Goal: Transaction & Acquisition: Purchase product/service

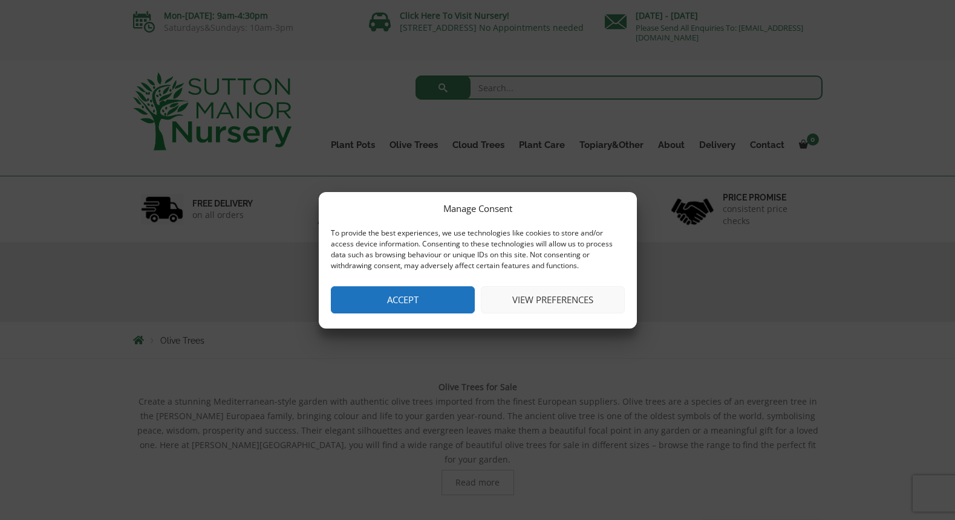
click at [401, 299] on button "Accept" at bounding box center [403, 300] width 144 height 27
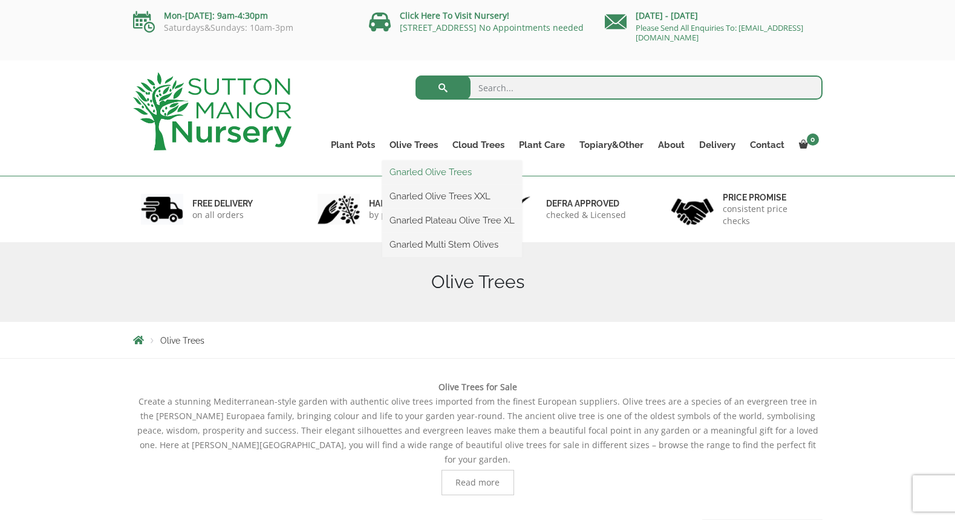
click at [421, 171] on link "Gnarled Olive Trees" at bounding box center [452, 172] width 140 height 18
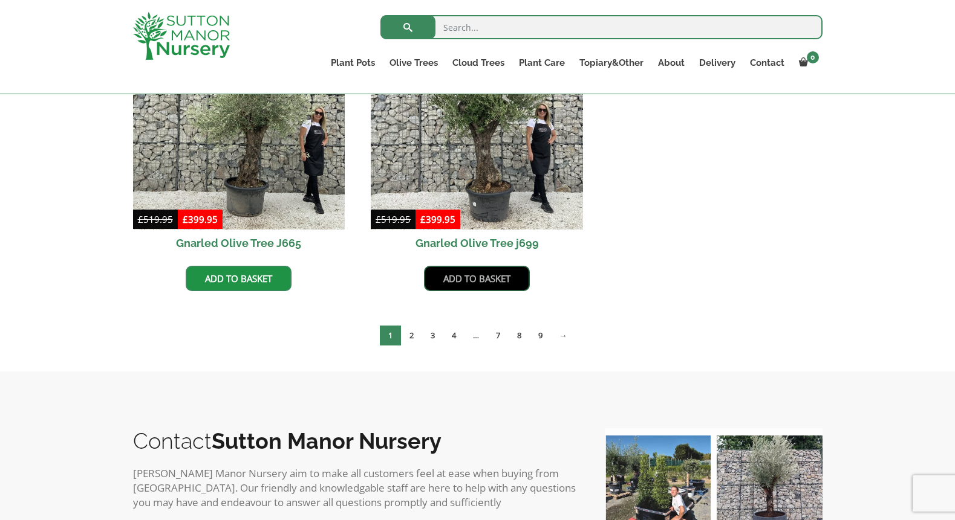
scroll to position [1283, 0]
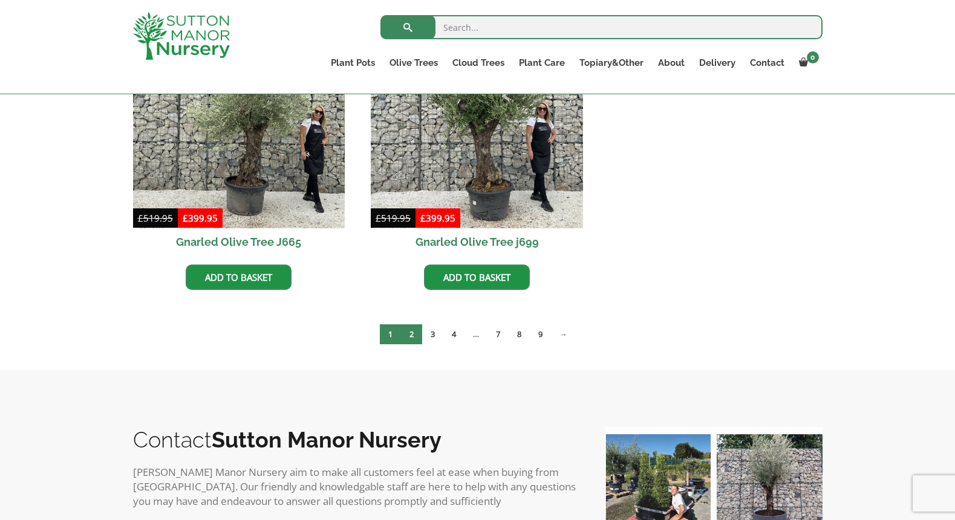
click at [410, 332] on link "2" at bounding box center [411, 335] width 21 height 20
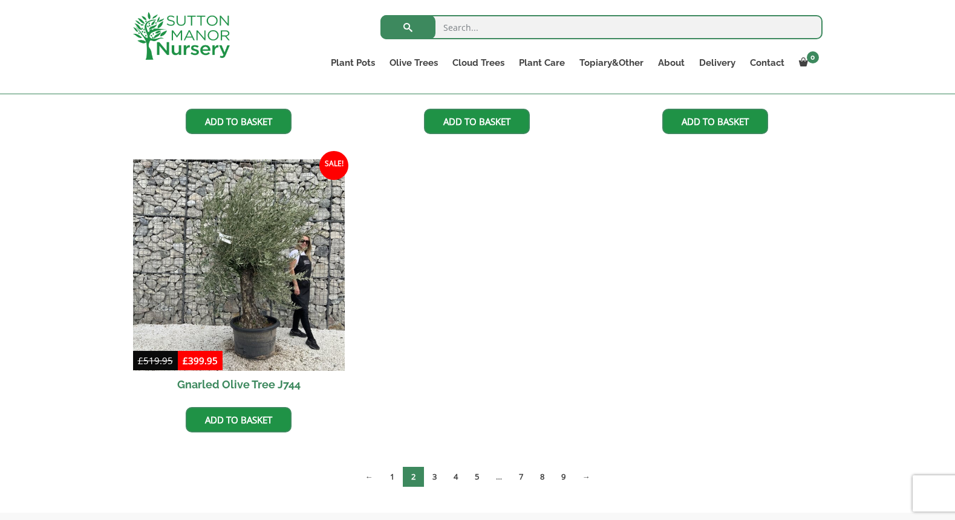
scroll to position [1143, 0]
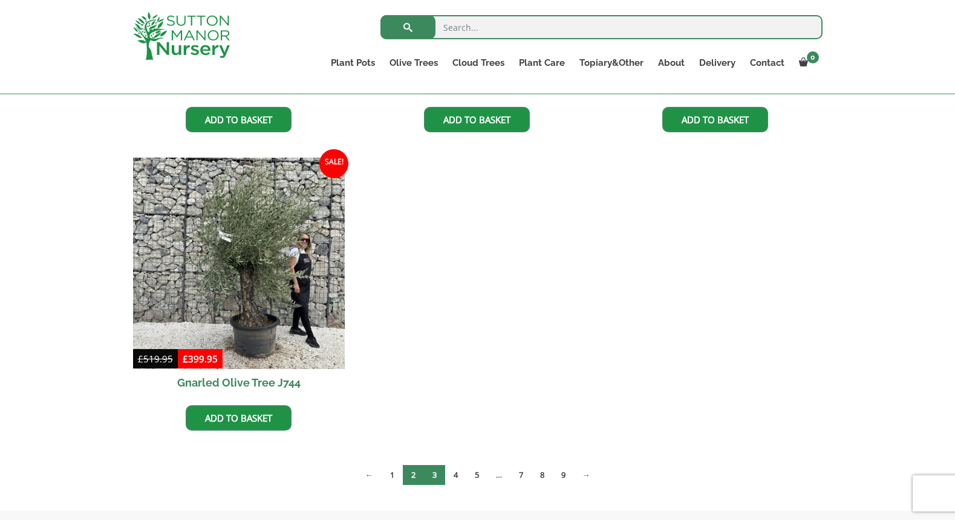
click at [427, 474] on link "3" at bounding box center [434, 475] width 21 height 20
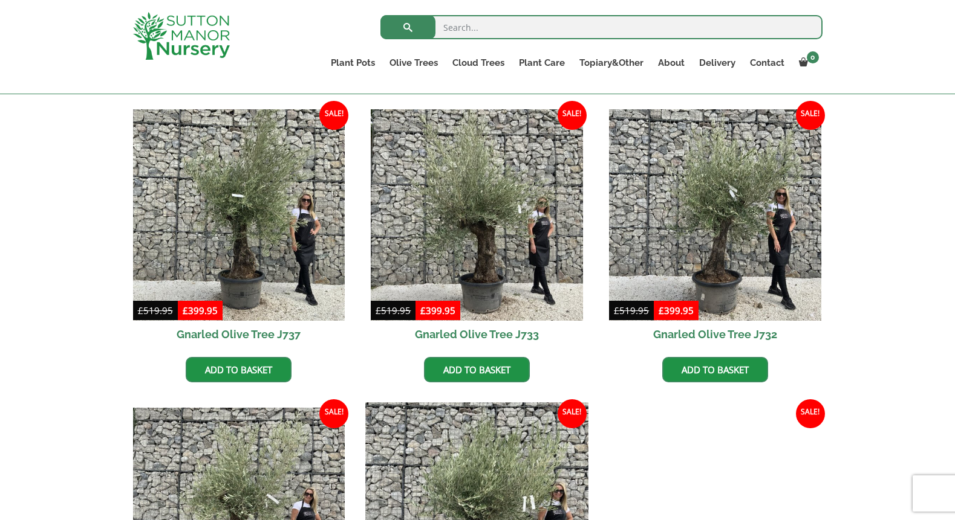
scroll to position [594, 0]
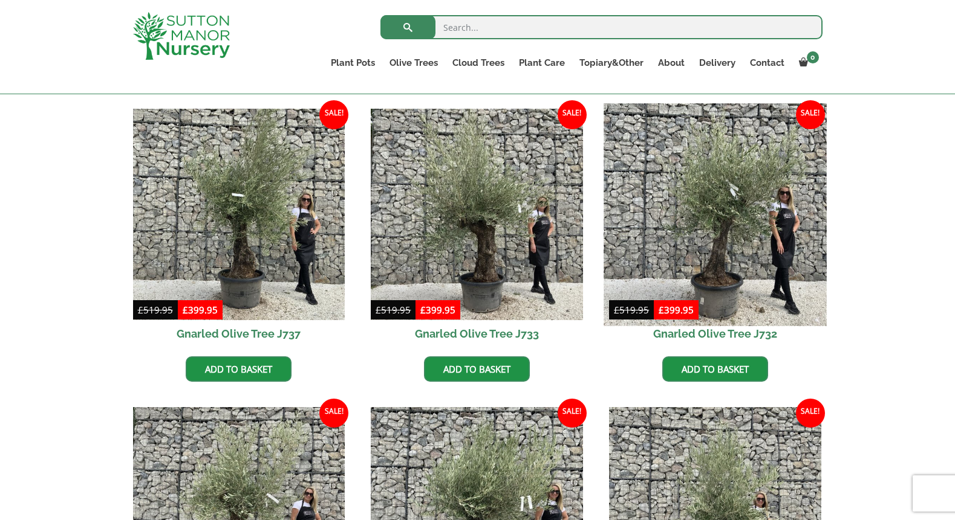
click at [726, 281] on img at bounding box center [714, 214] width 222 height 222
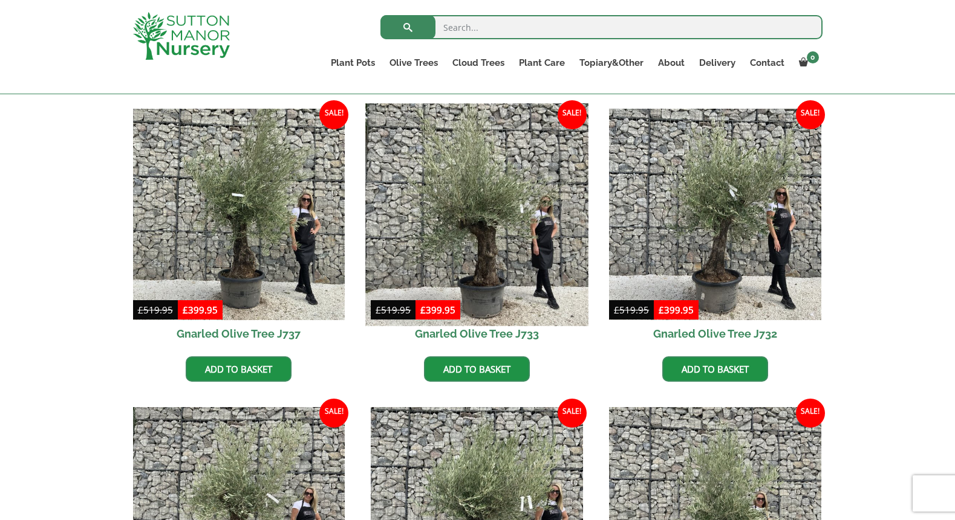
click at [487, 253] on img at bounding box center [477, 214] width 222 height 222
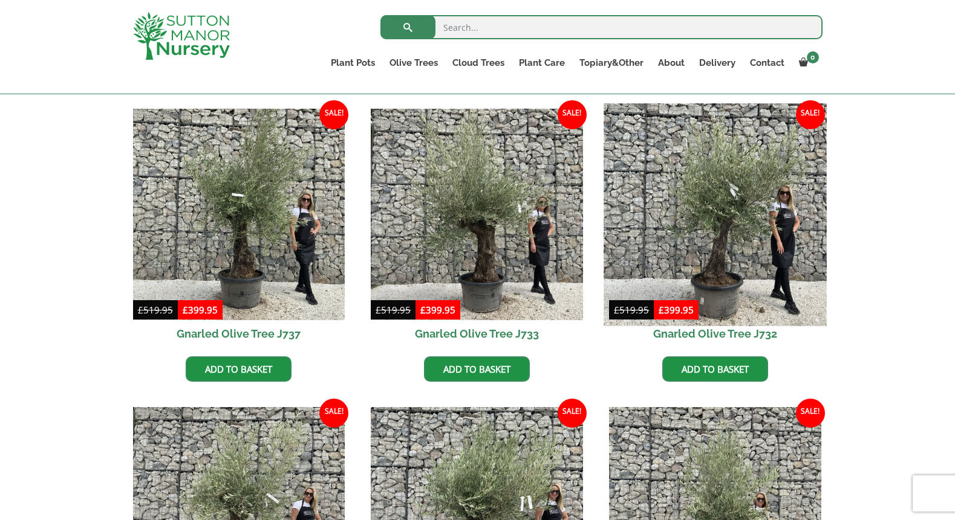
click at [727, 259] on img at bounding box center [714, 214] width 222 height 222
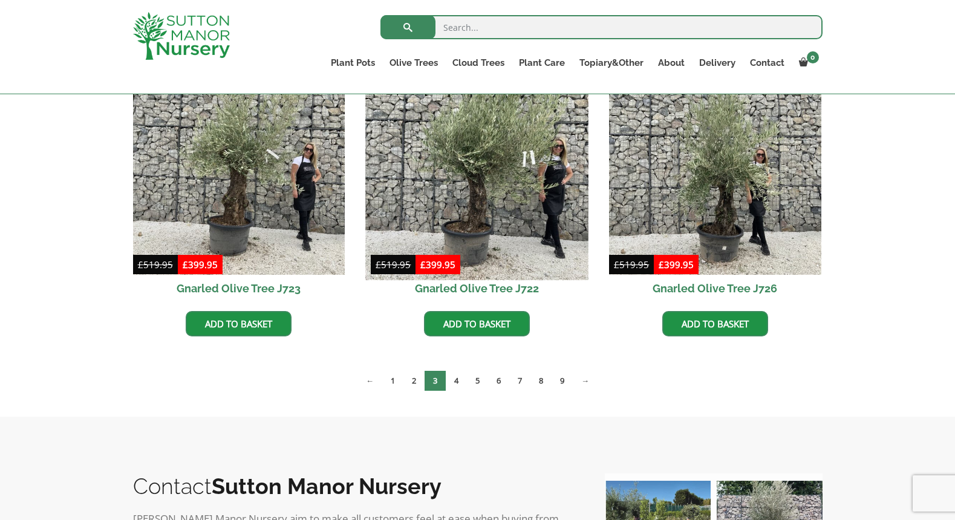
scroll to position [939, 0]
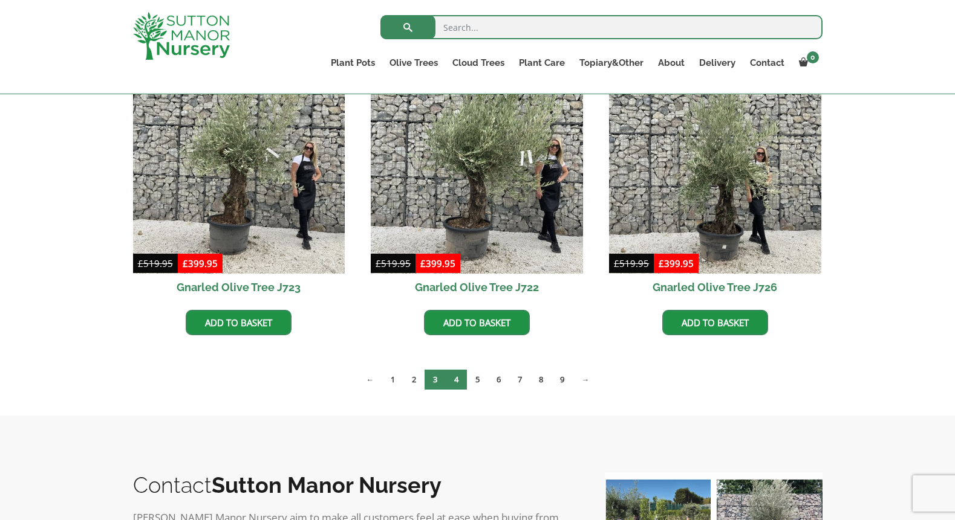
click at [455, 374] on link "4" at bounding box center [456, 380] width 21 height 20
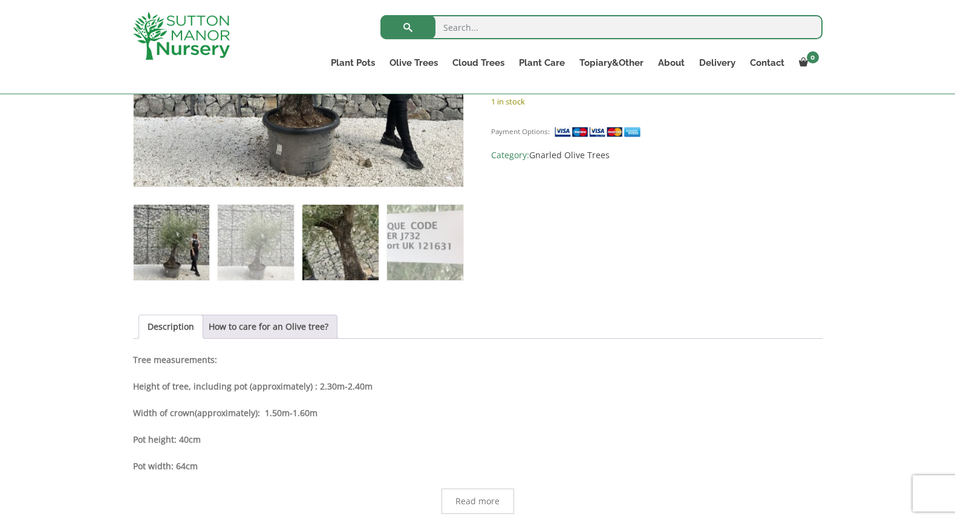
scroll to position [427, 0]
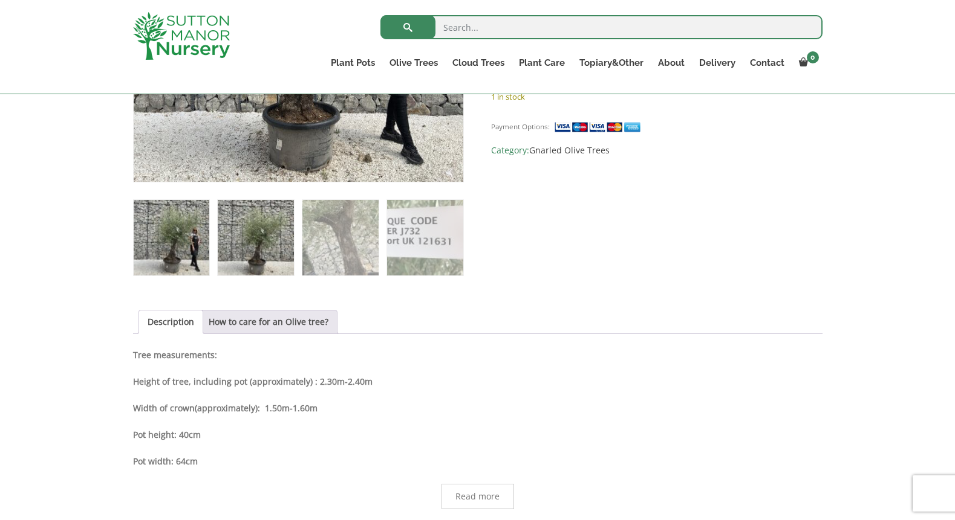
click at [266, 256] on img at bounding box center [256, 238] width 76 height 76
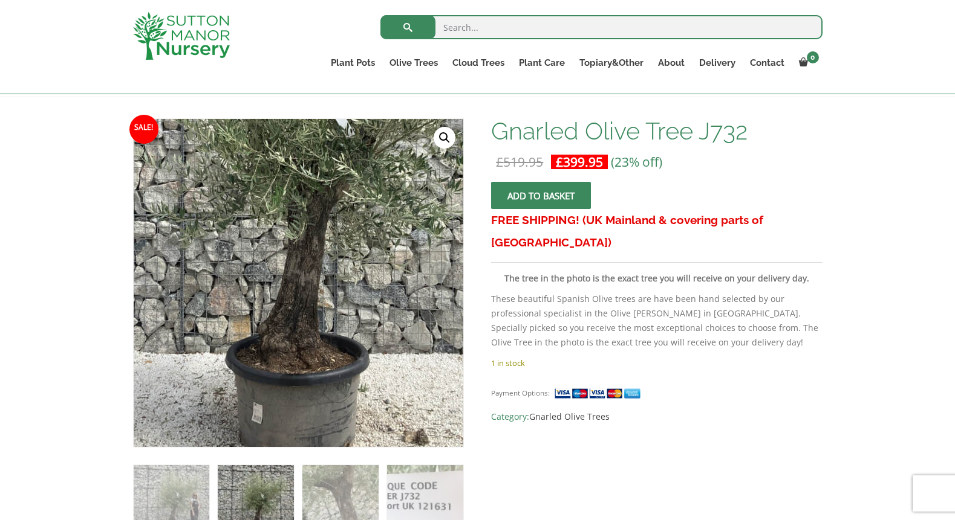
scroll to position [148, 0]
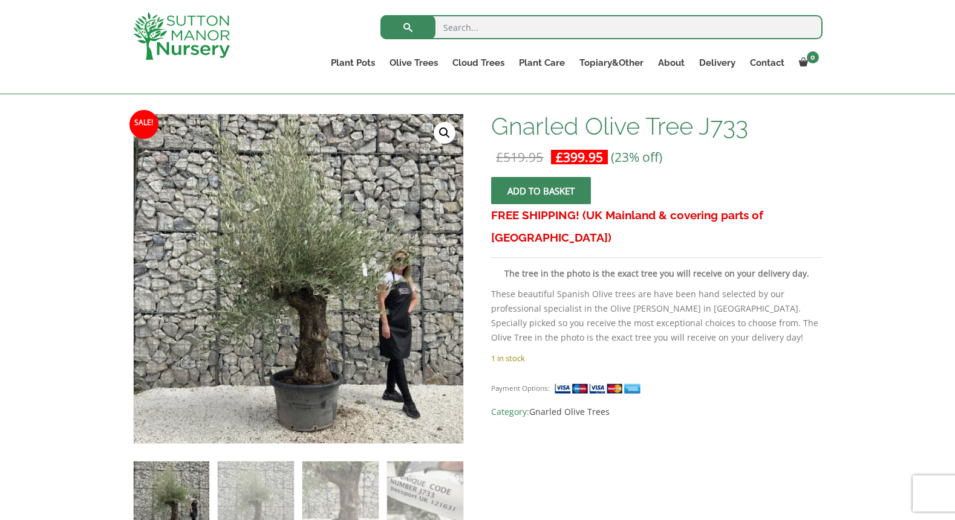
scroll to position [169, 0]
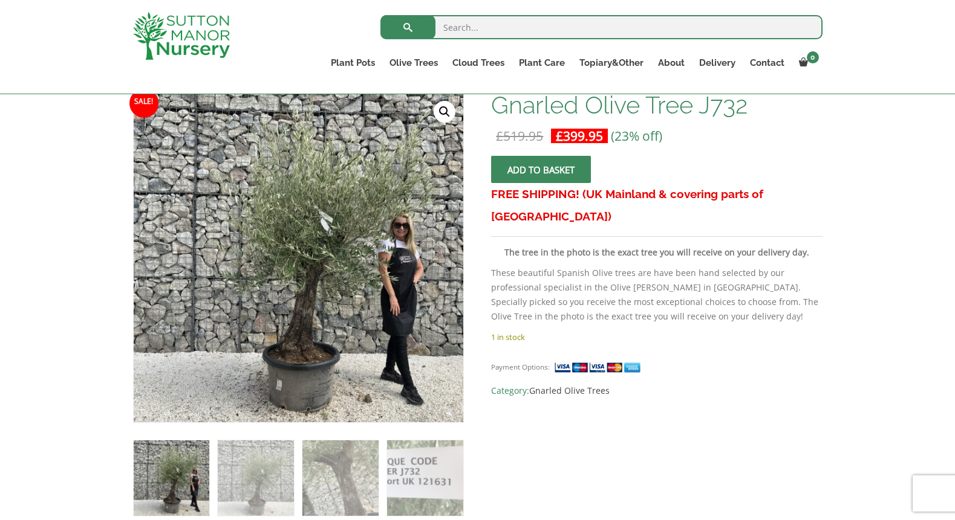
scroll to position [187, 0]
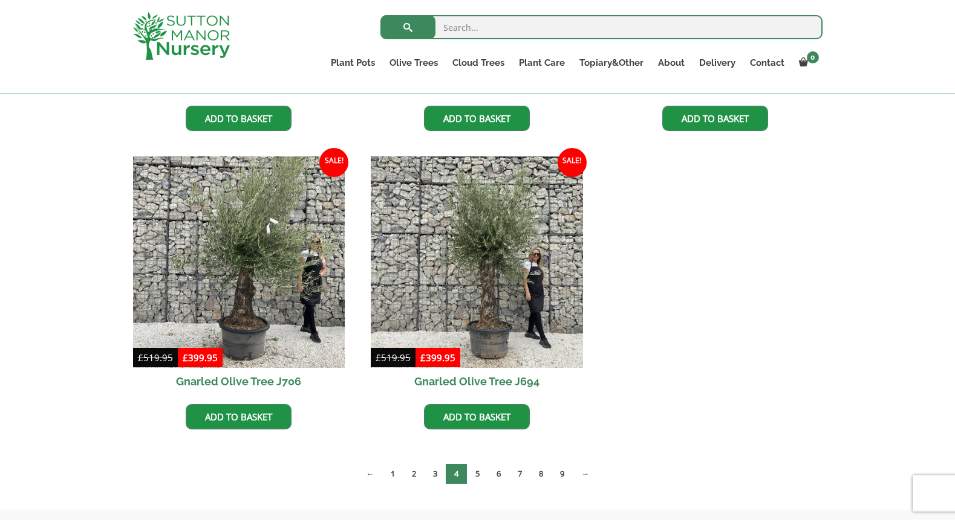
scroll to position [1150, 0]
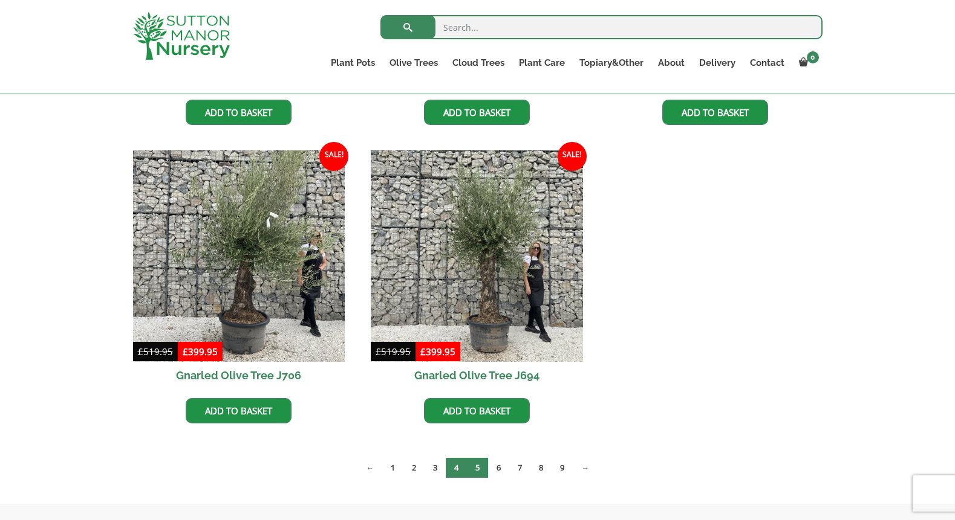
click at [478, 471] on link "5" at bounding box center [477, 468] width 21 height 20
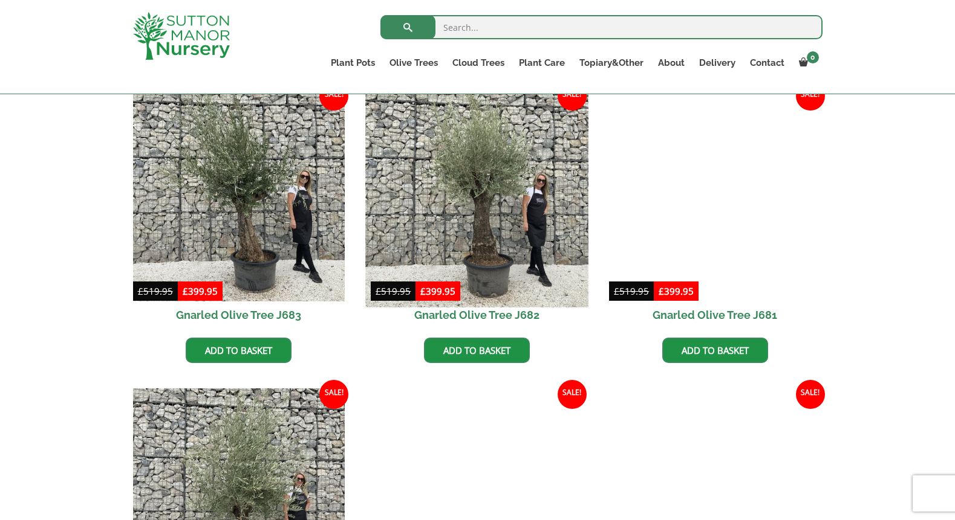
scroll to position [1211, 0]
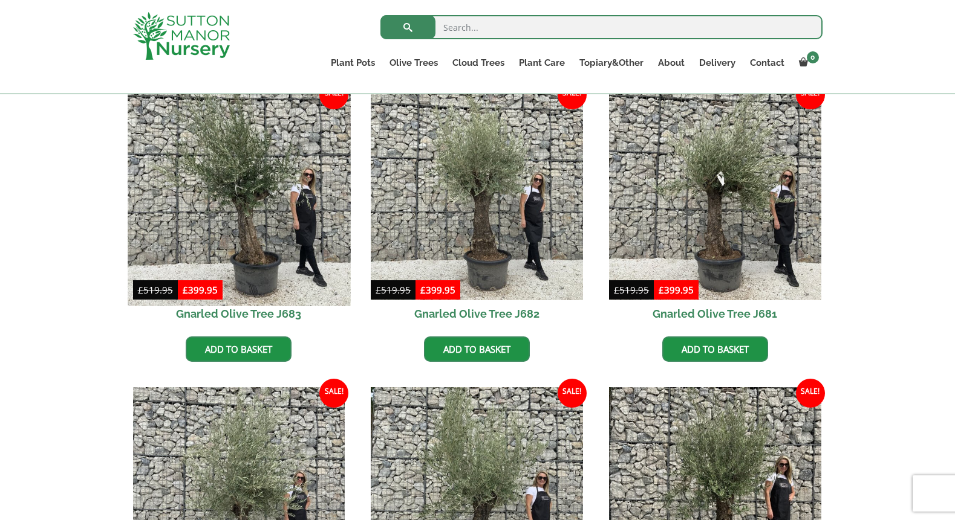
click at [258, 255] on img at bounding box center [239, 194] width 222 height 222
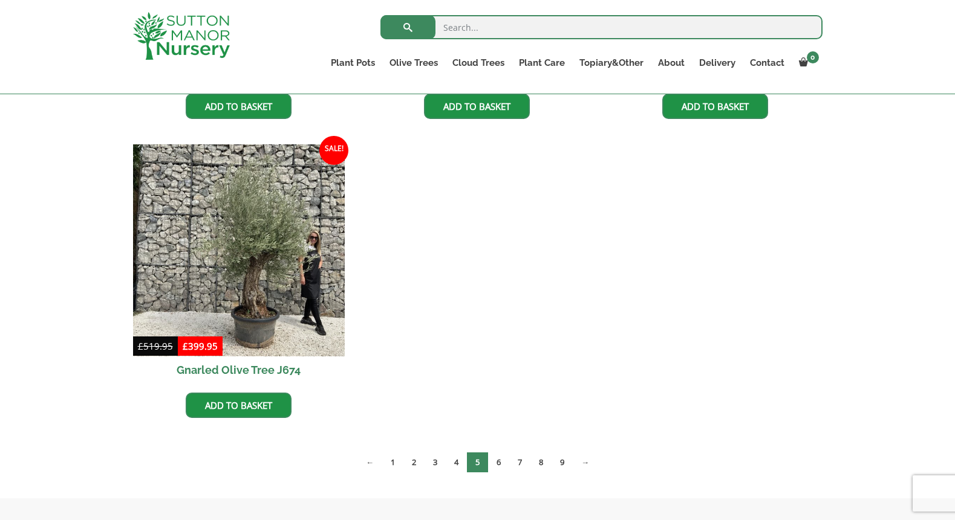
scroll to position [1762, 0]
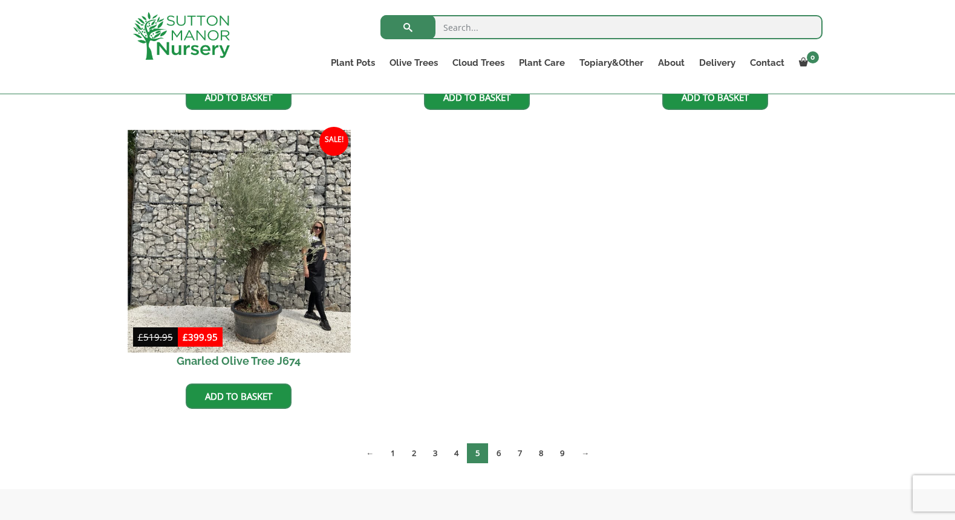
click at [247, 276] on img at bounding box center [239, 242] width 222 height 222
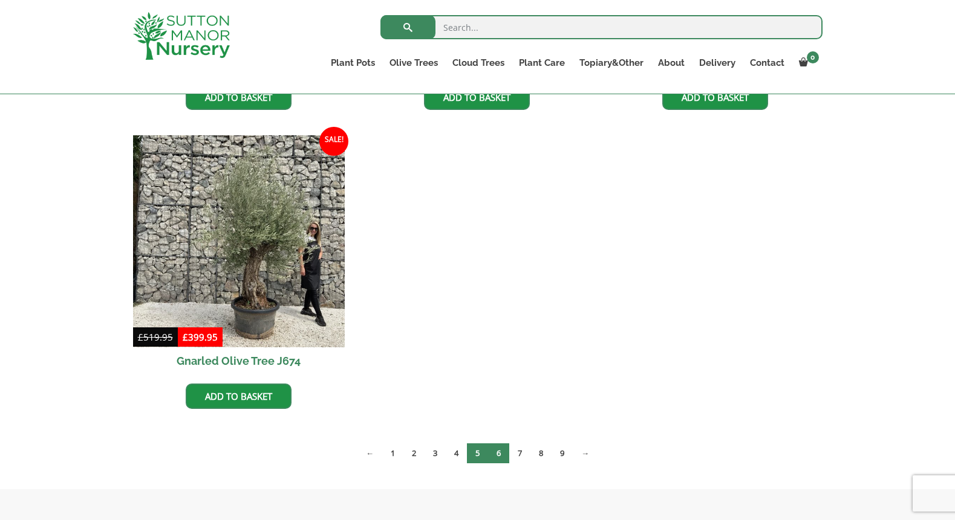
click at [499, 450] on link "6" at bounding box center [498, 454] width 21 height 20
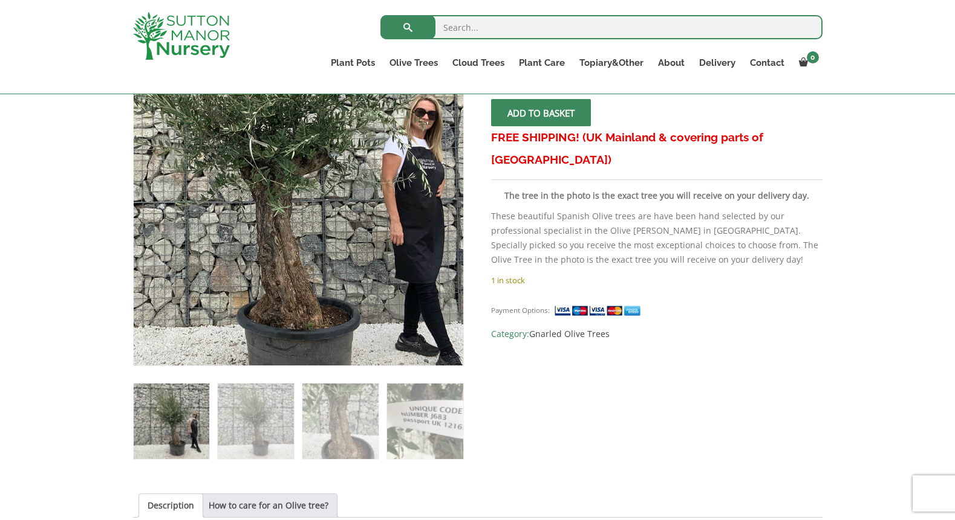
scroll to position [244, 0]
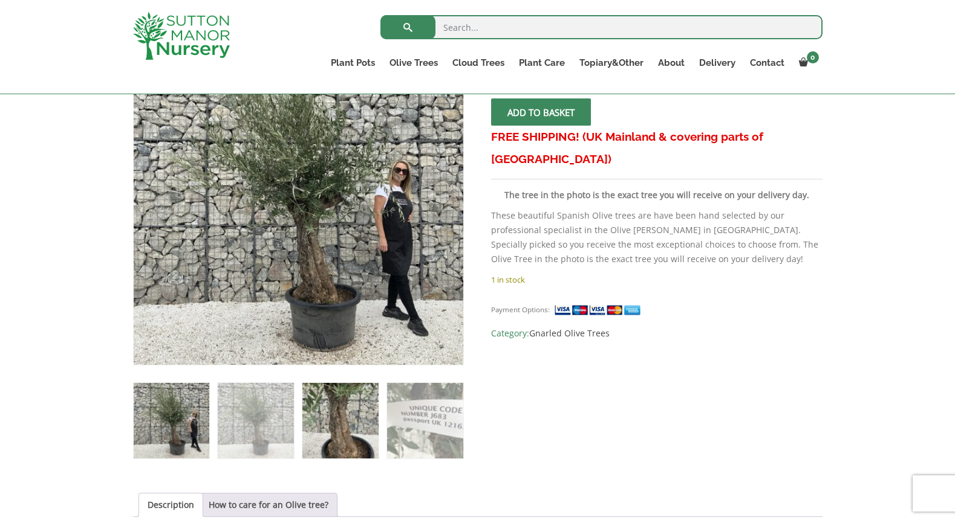
click at [348, 437] on img at bounding box center [340, 421] width 76 height 76
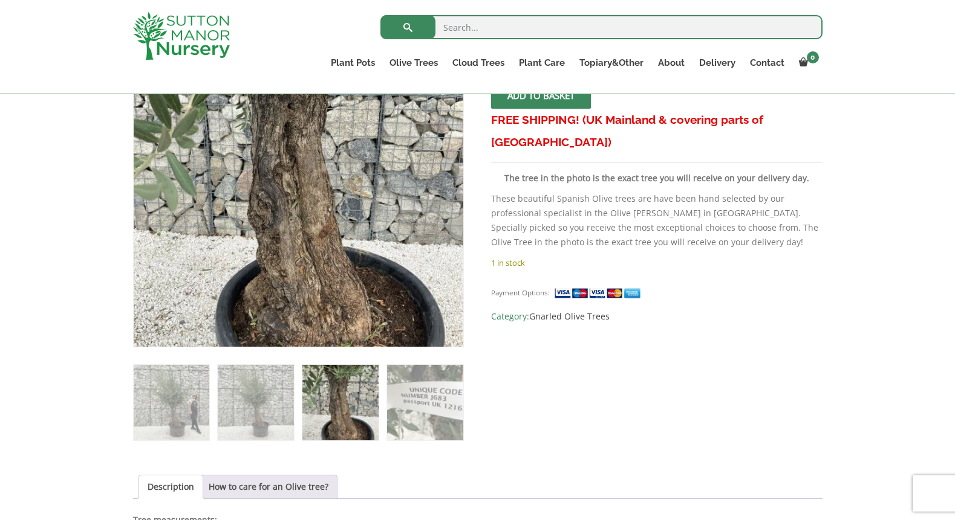
scroll to position [265, 0]
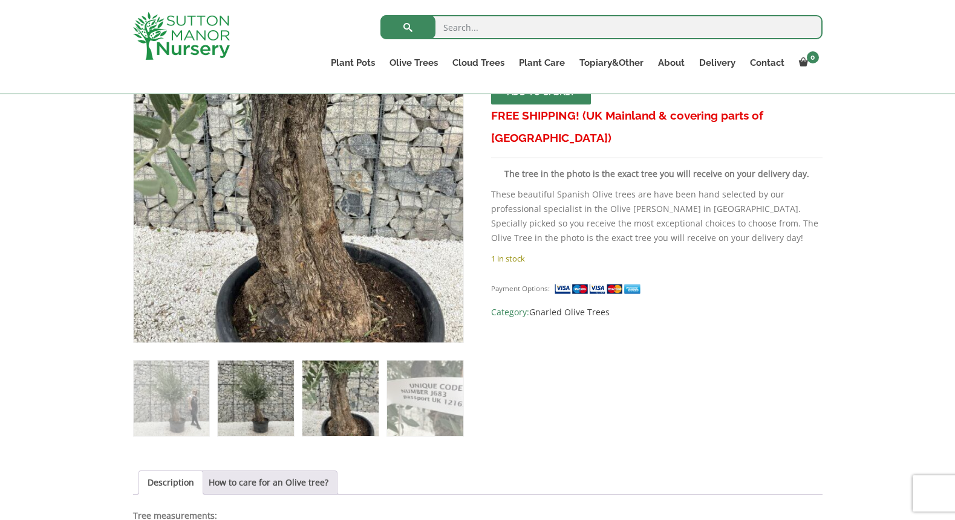
click at [251, 401] on img at bounding box center [256, 399] width 76 height 76
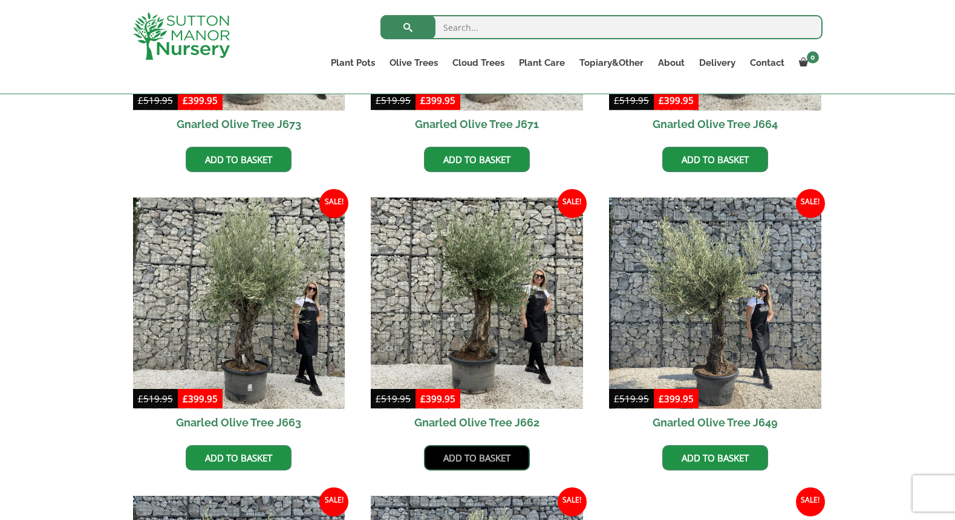
scroll to position [505, 0]
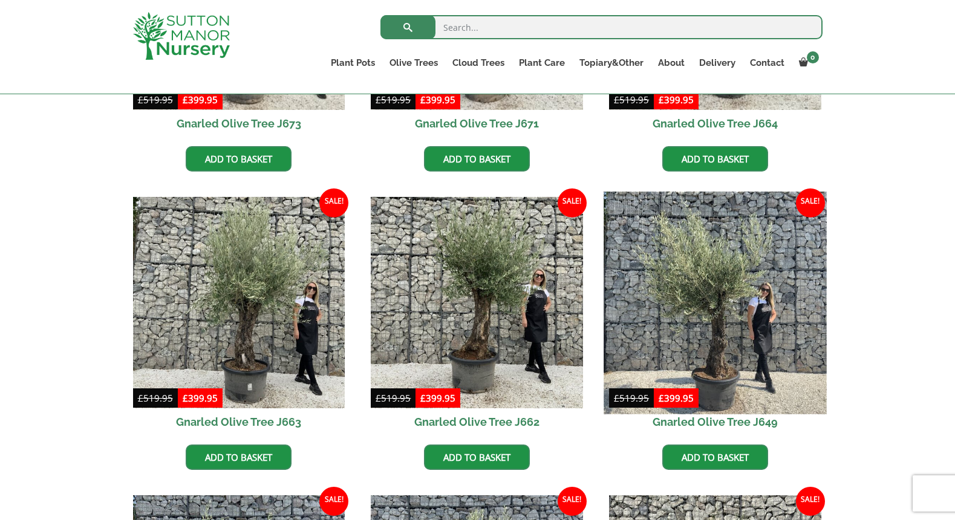
click at [718, 345] on img at bounding box center [714, 303] width 222 height 222
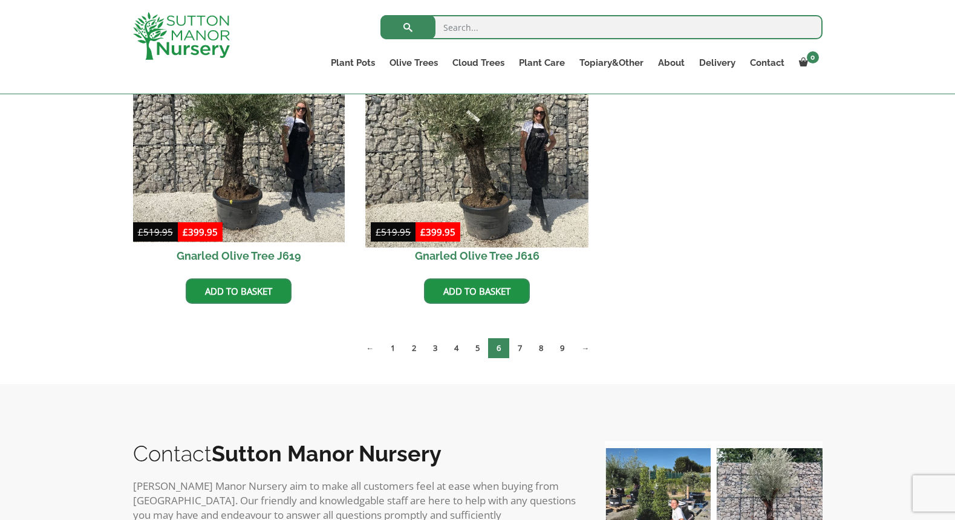
scroll to position [1875, 0]
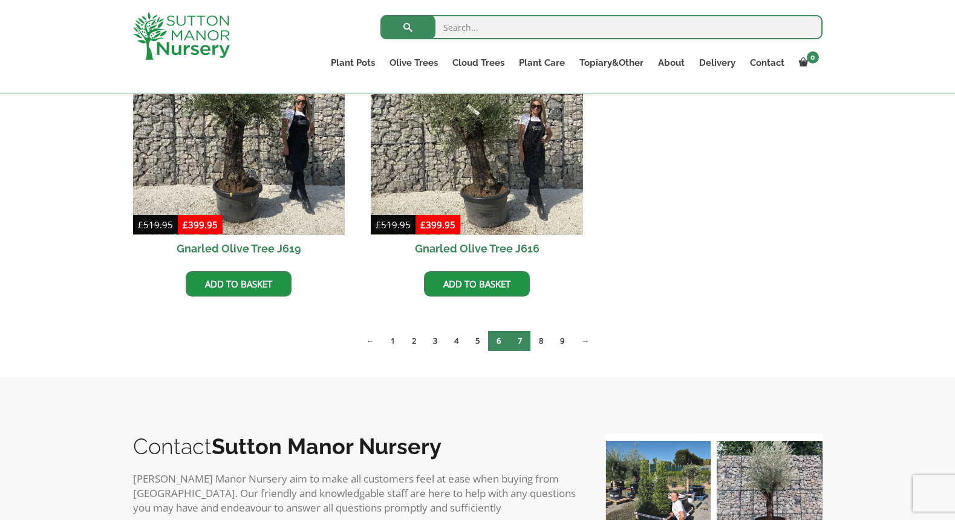
click at [520, 343] on link "7" at bounding box center [519, 341] width 21 height 20
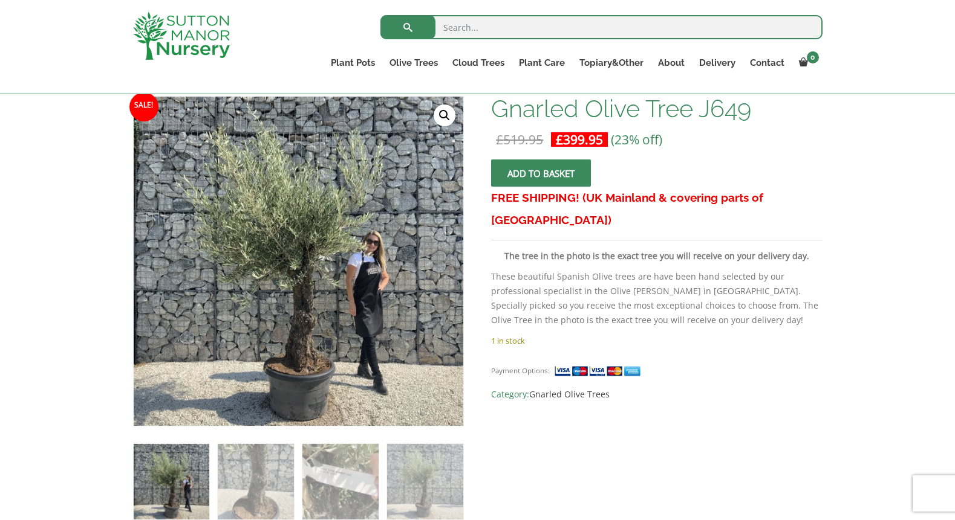
scroll to position [184, 0]
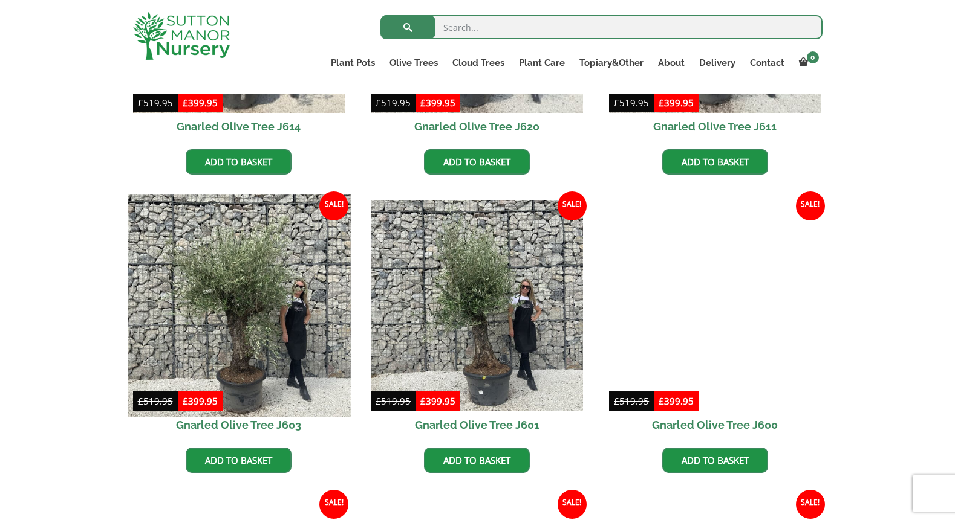
scroll to position [503, 0]
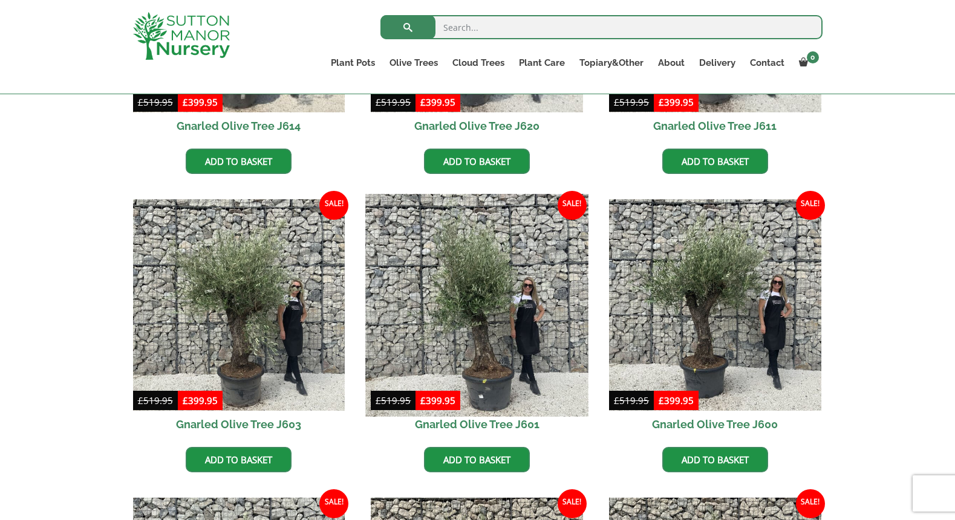
click at [483, 349] on img at bounding box center [477, 305] width 222 height 222
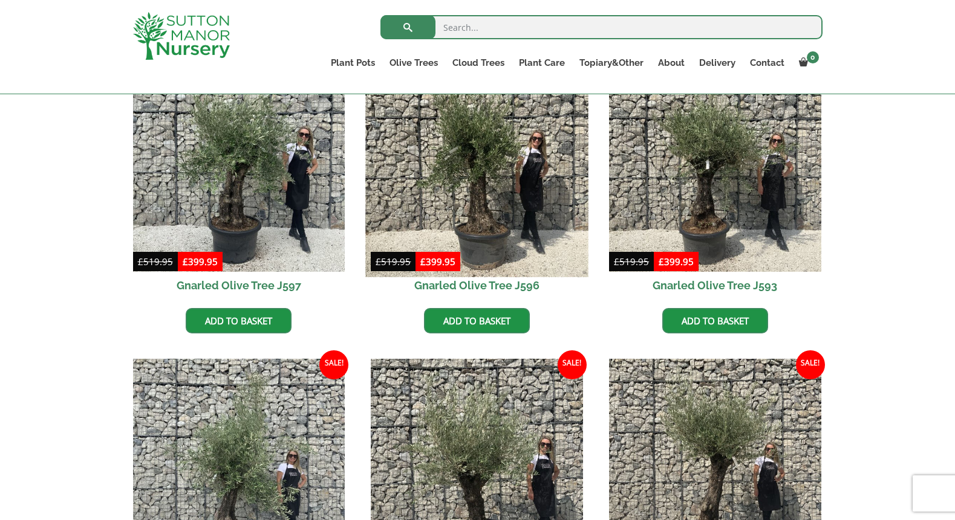
scroll to position [969, 0]
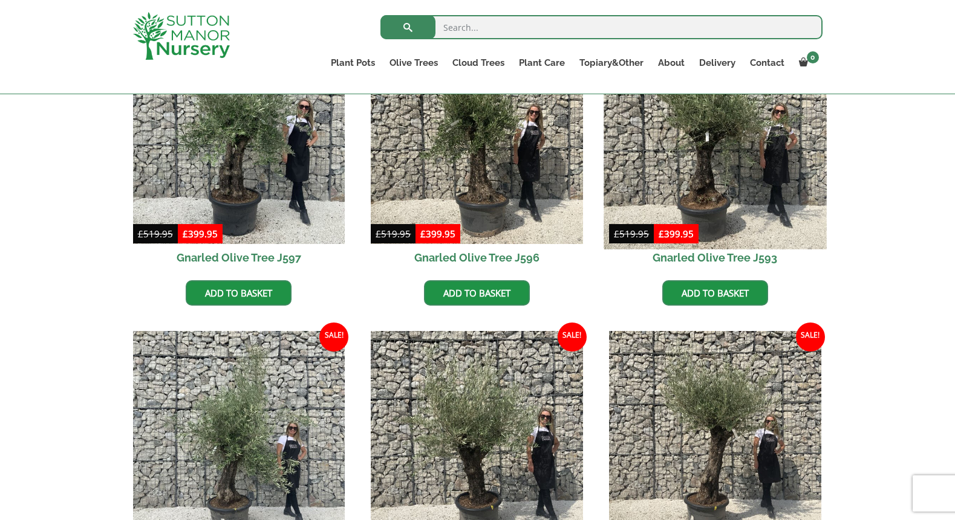
click at [714, 190] on img at bounding box center [714, 138] width 222 height 222
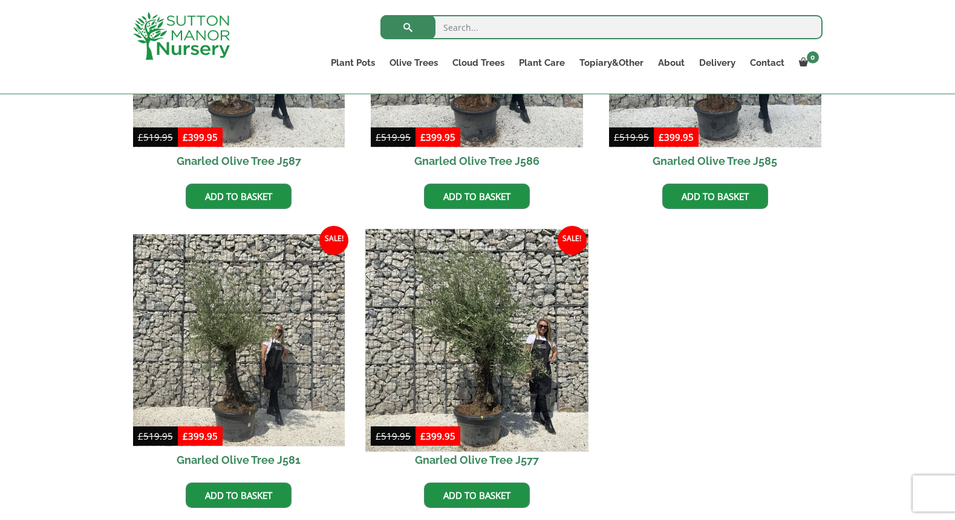
scroll to position [1664, 0]
click at [489, 406] on img at bounding box center [477, 340] width 222 height 222
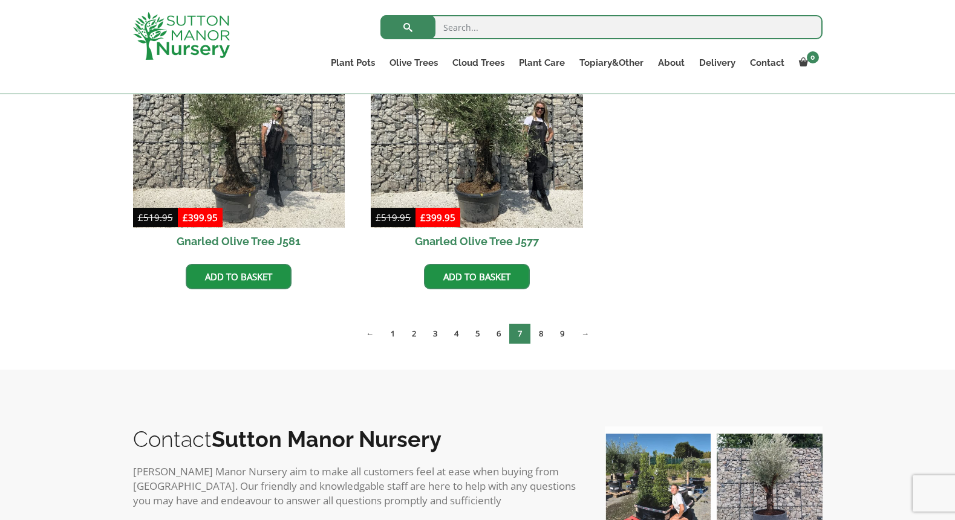
scroll to position [1887, 0]
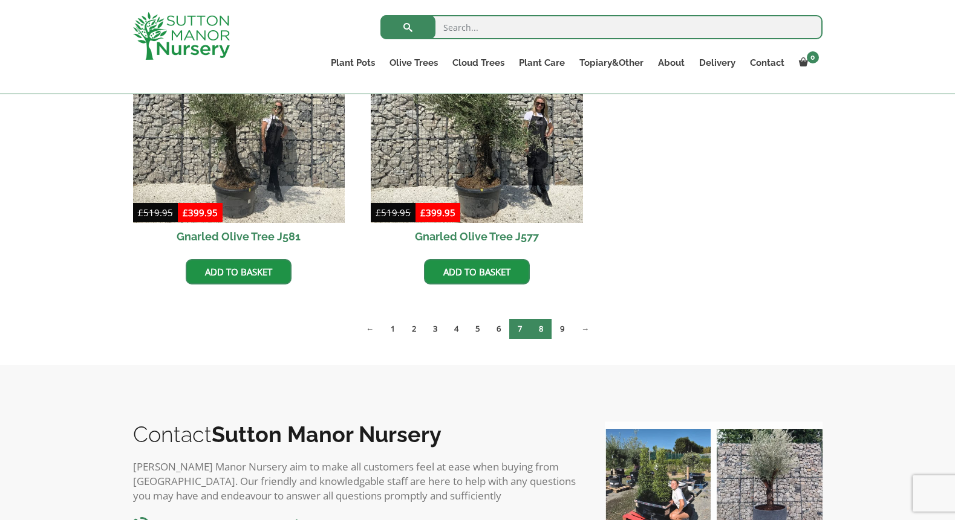
click at [542, 329] on link "8" at bounding box center [540, 329] width 21 height 20
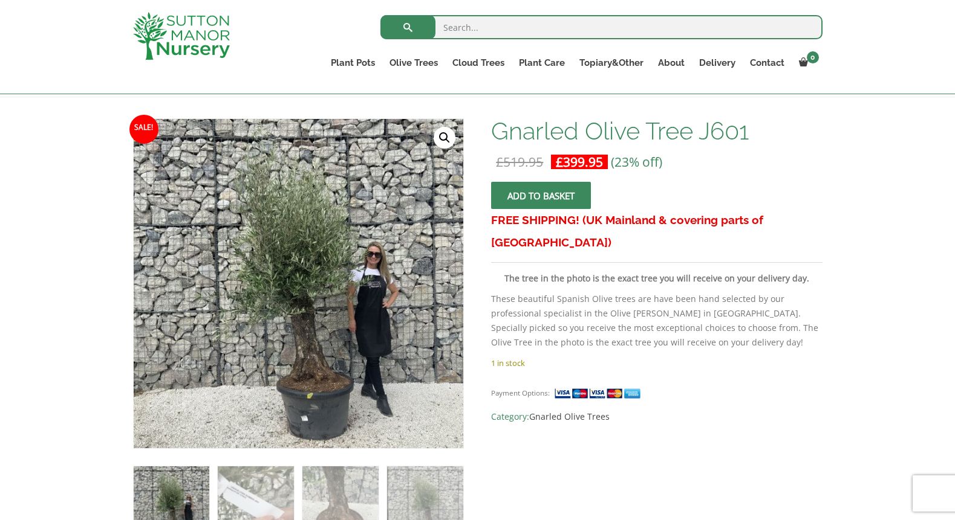
scroll to position [178, 0]
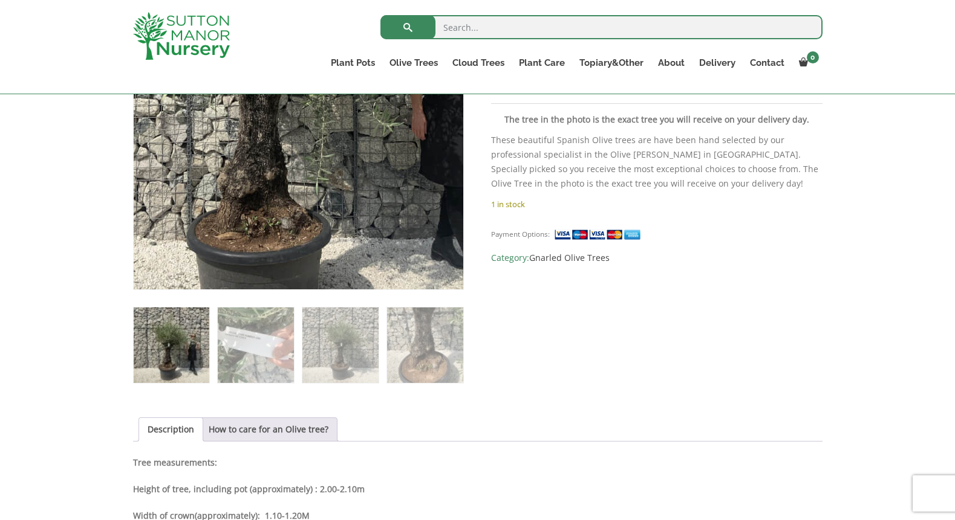
scroll to position [322, 0]
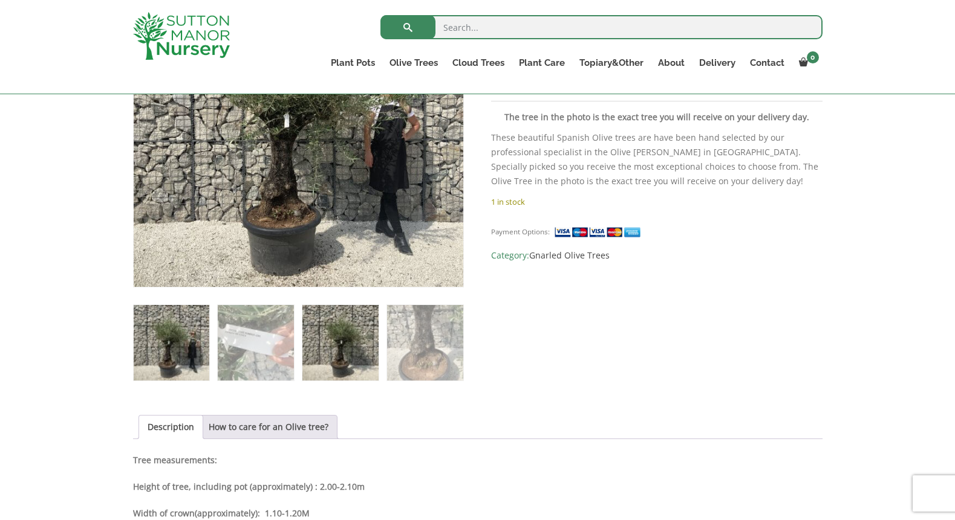
click at [343, 352] on img at bounding box center [340, 343] width 76 height 76
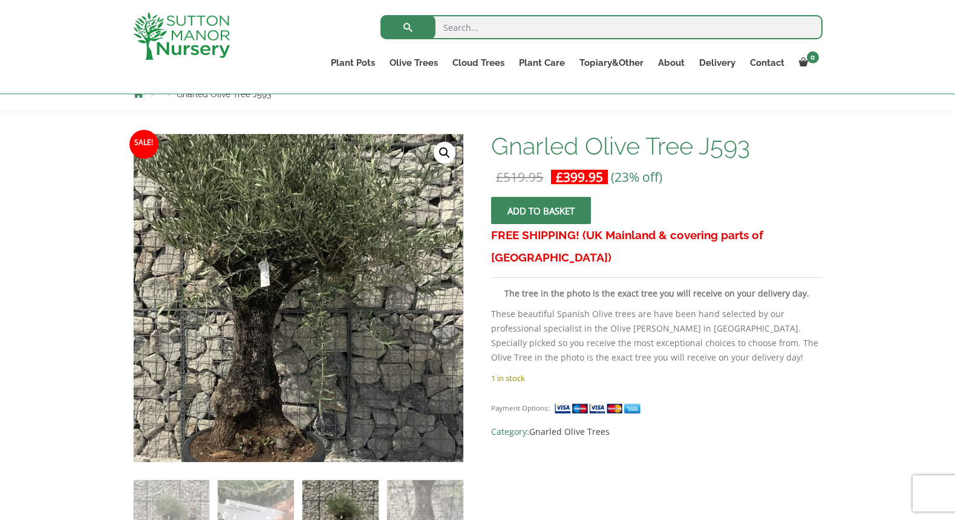
scroll to position [145, 0]
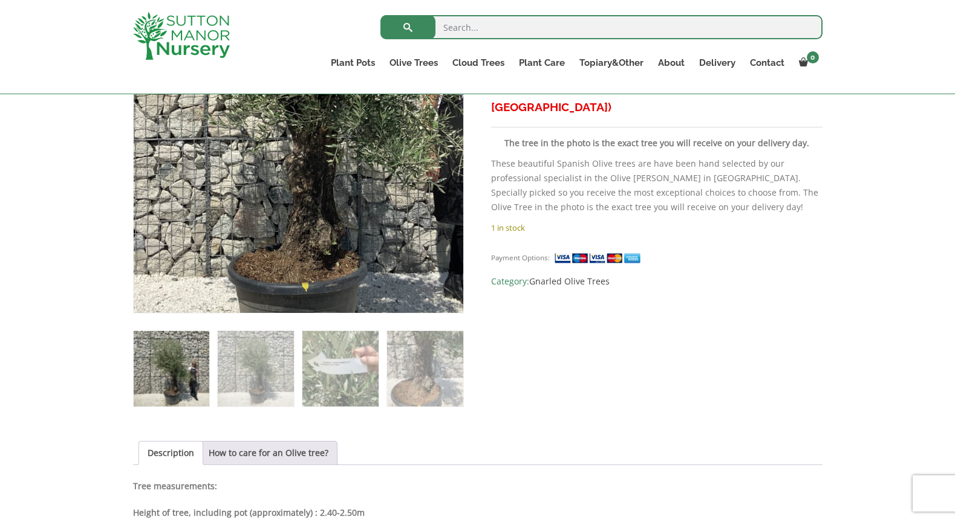
scroll to position [297, 0]
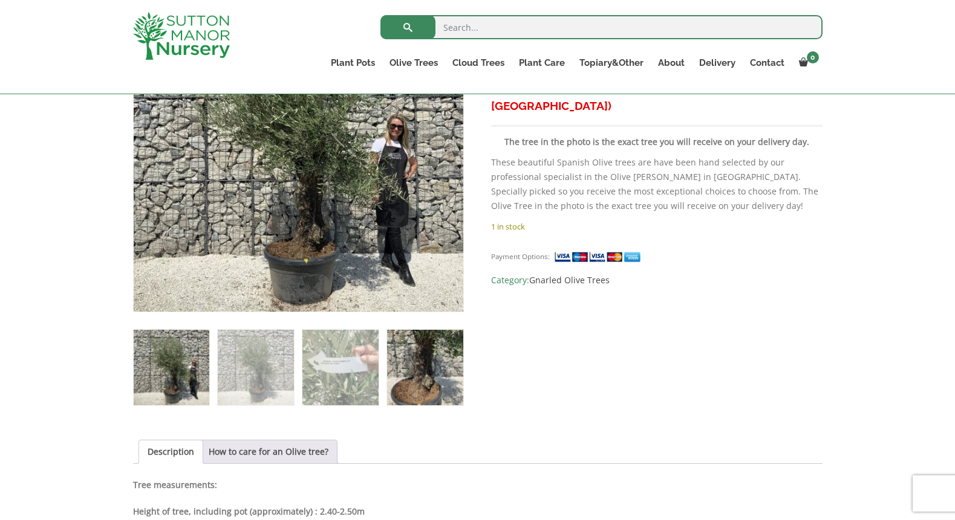
click at [434, 367] on img at bounding box center [425, 368] width 76 height 76
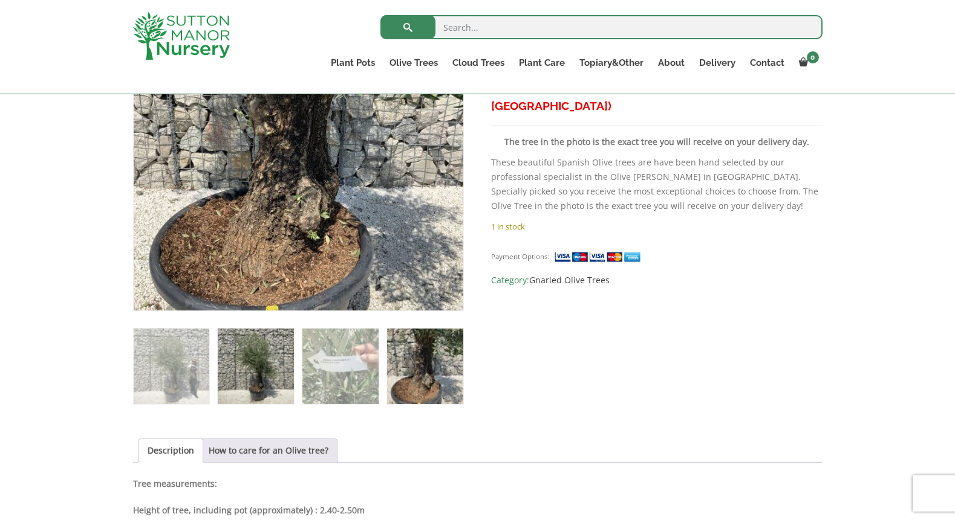
click at [267, 386] on img at bounding box center [256, 367] width 76 height 76
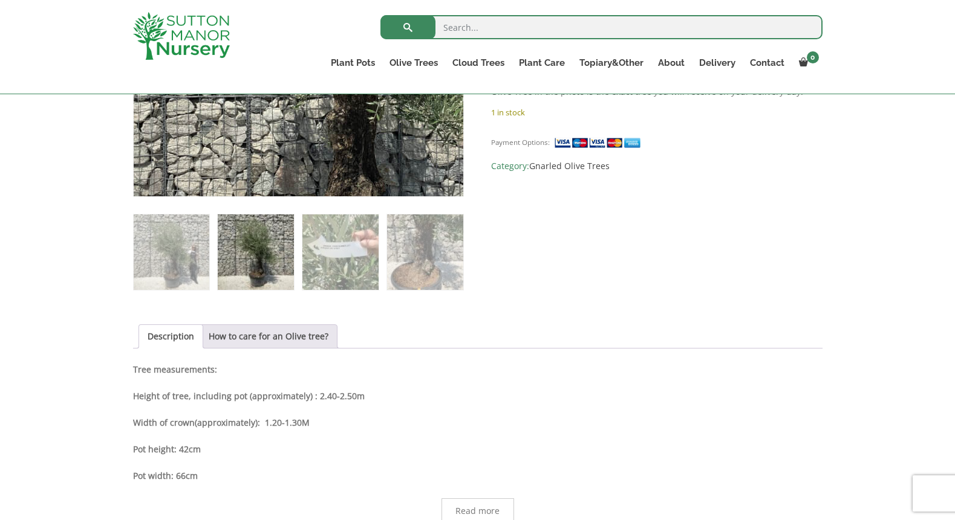
scroll to position [416, 0]
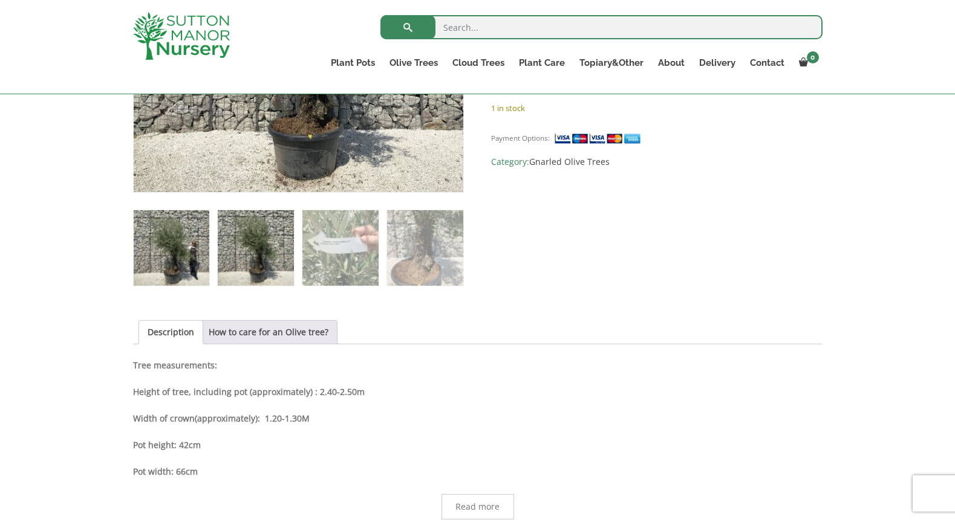
click at [179, 258] on img at bounding box center [172, 248] width 76 height 76
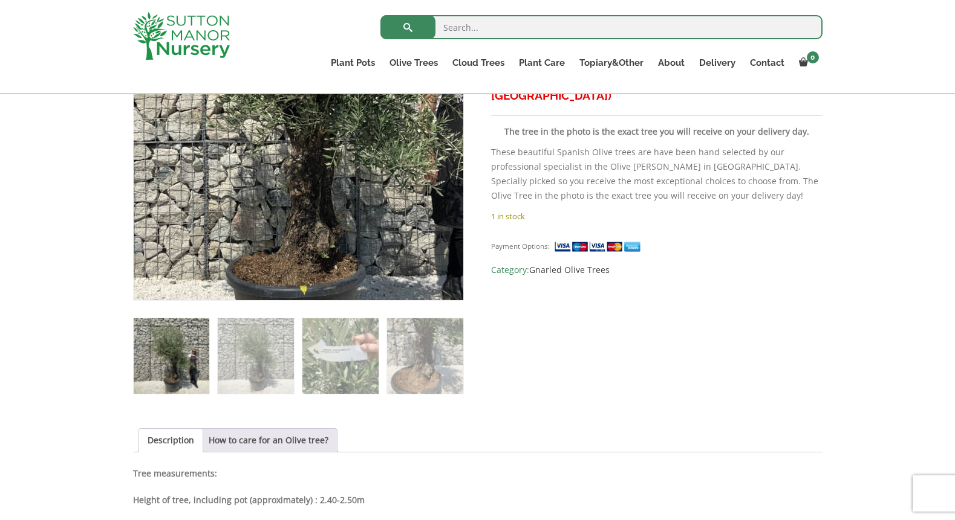
scroll to position [326, 0]
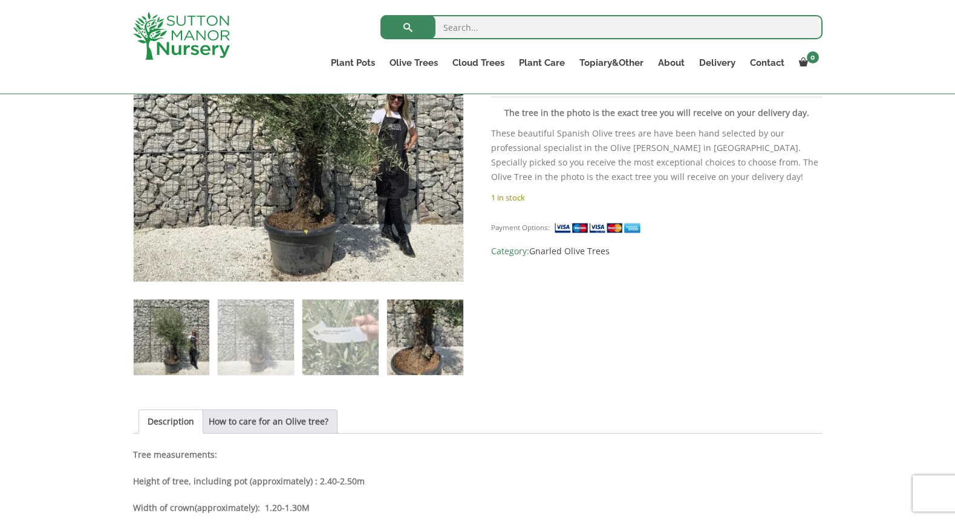
click at [428, 331] on img at bounding box center [425, 338] width 76 height 76
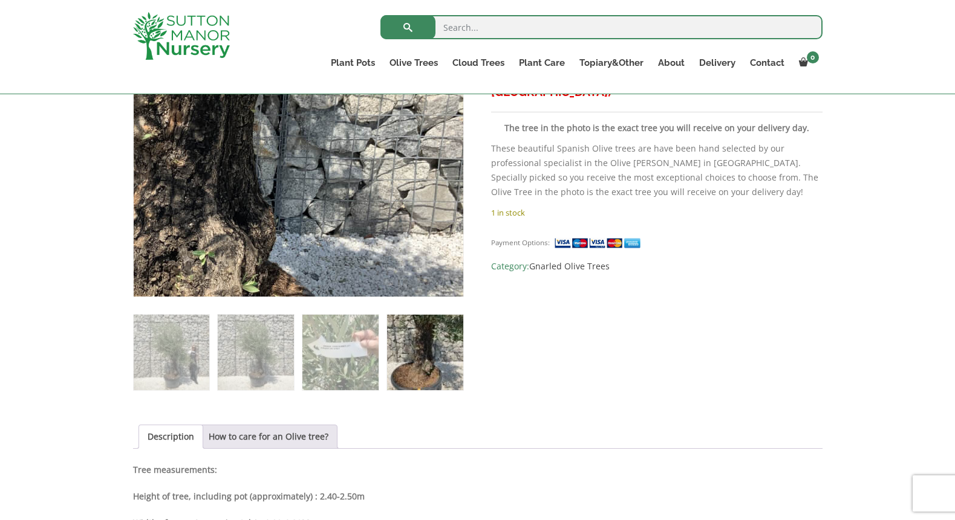
scroll to position [345, 0]
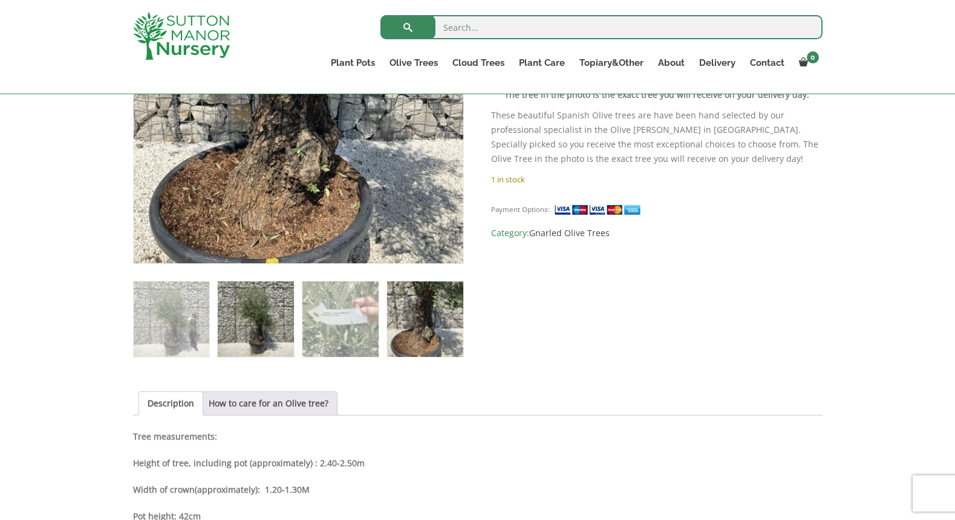
click at [251, 323] on img at bounding box center [256, 320] width 76 height 76
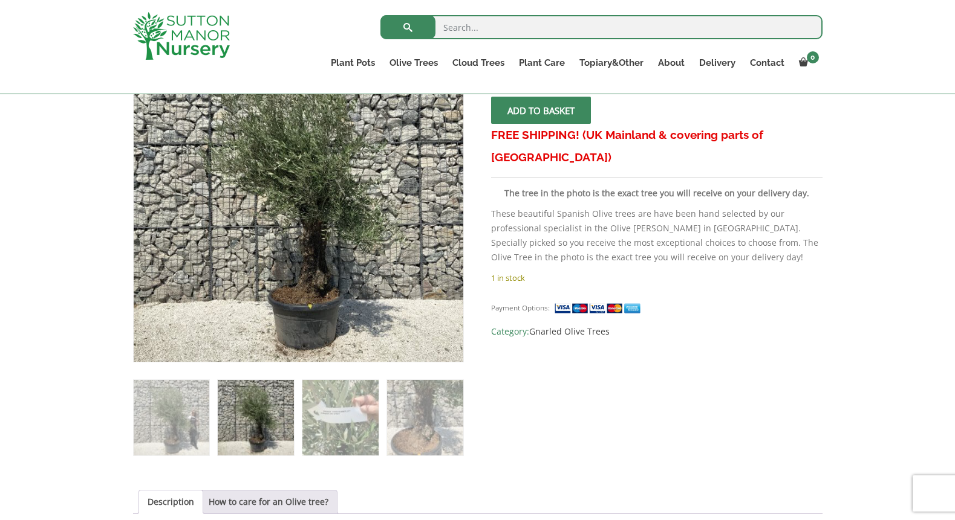
scroll to position [170, 0]
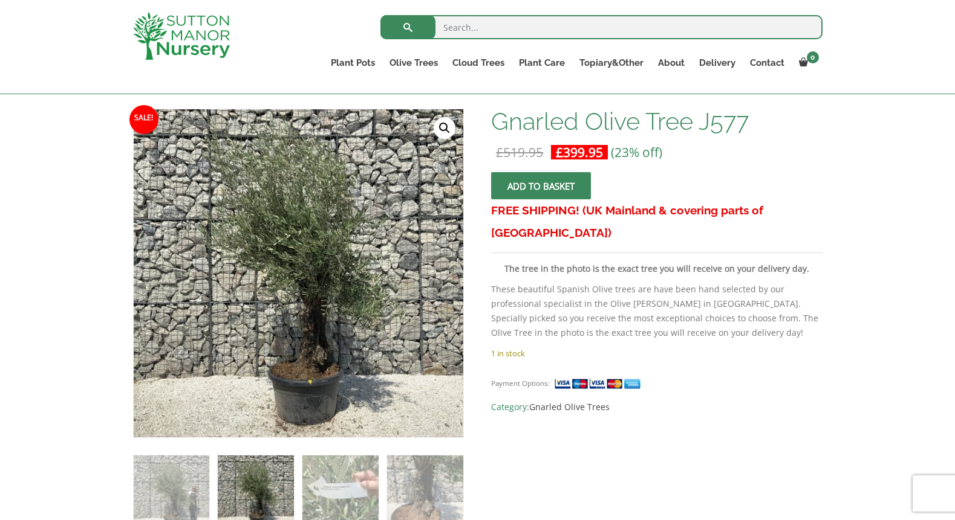
click at [445, 127] on link "🔍" at bounding box center [444, 128] width 22 height 22
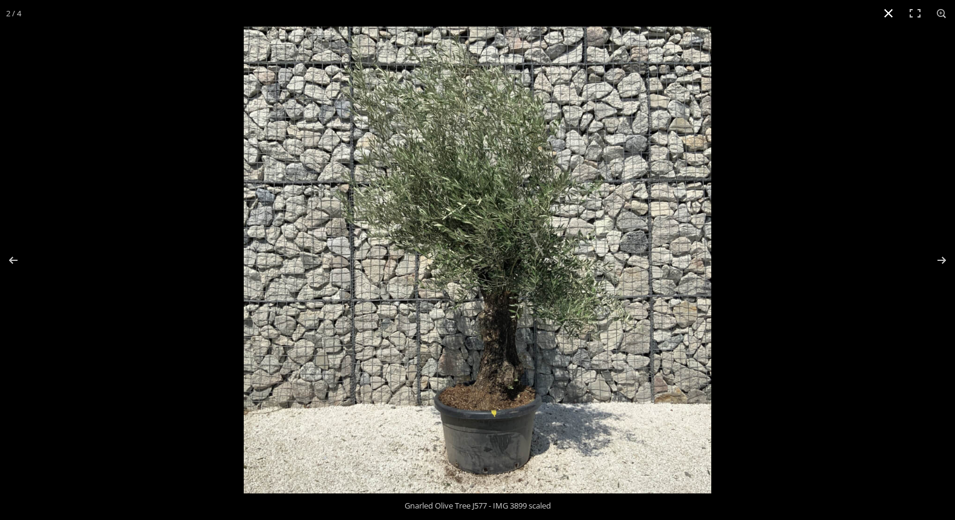
click at [885, 13] on button "Close (Esc)" at bounding box center [888, 13] width 27 height 27
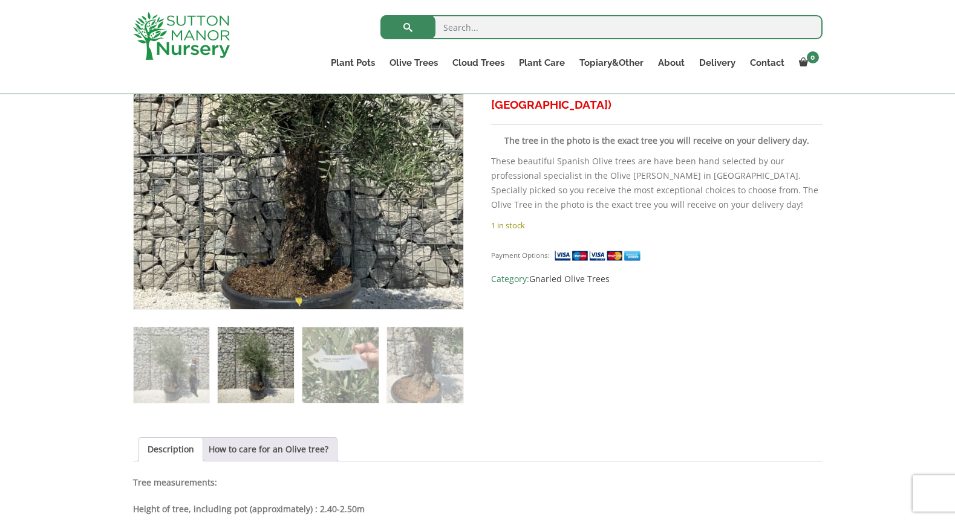
scroll to position [313, 0]
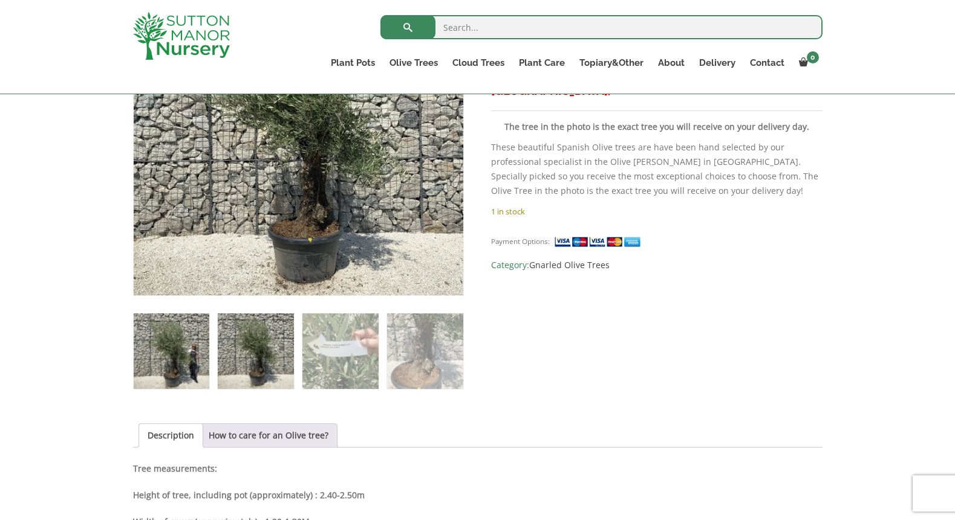
click at [170, 351] on img at bounding box center [172, 352] width 76 height 76
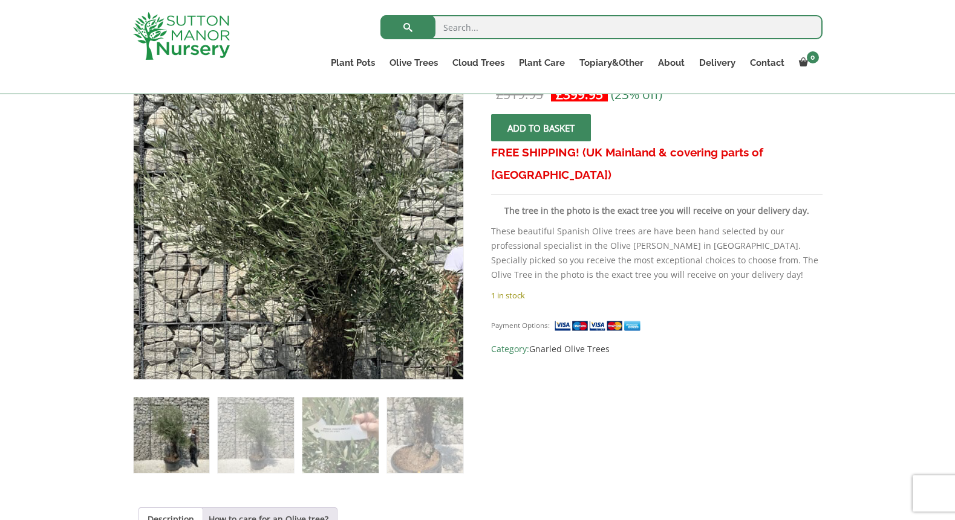
scroll to position [244, 0]
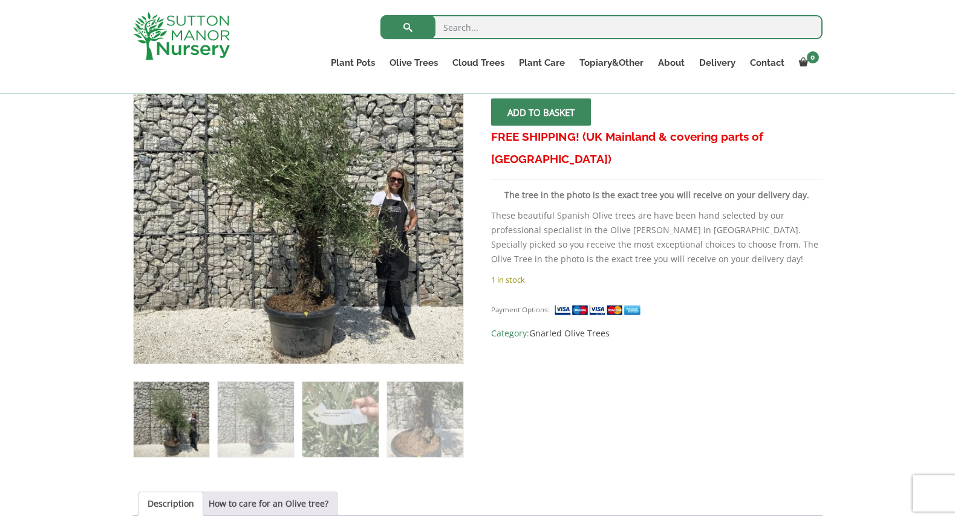
click at [185, 426] on img at bounding box center [172, 420] width 76 height 76
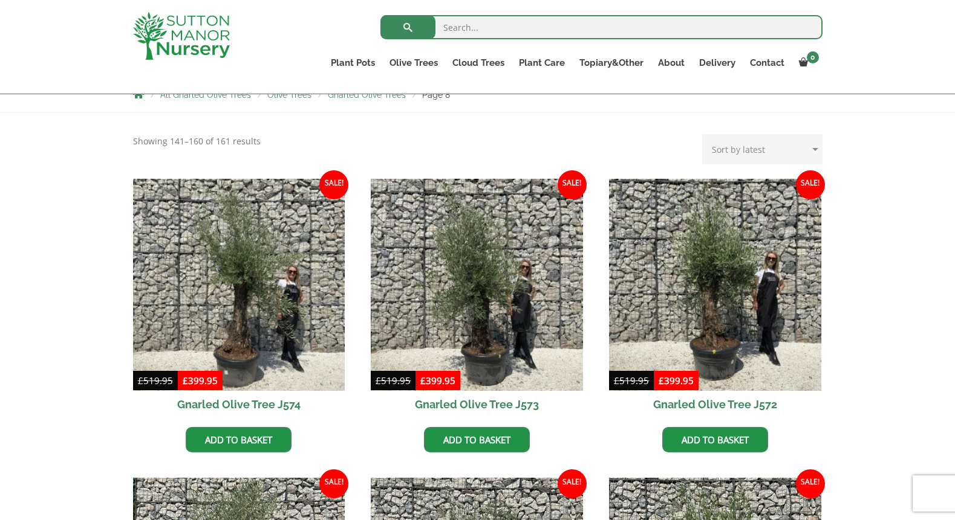
scroll to position [256, 0]
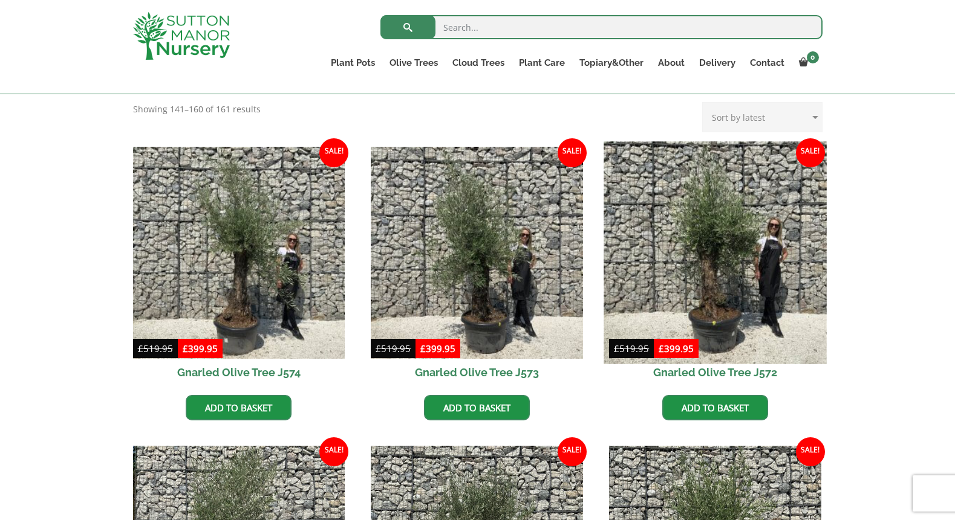
click at [702, 294] on img at bounding box center [714, 252] width 222 height 222
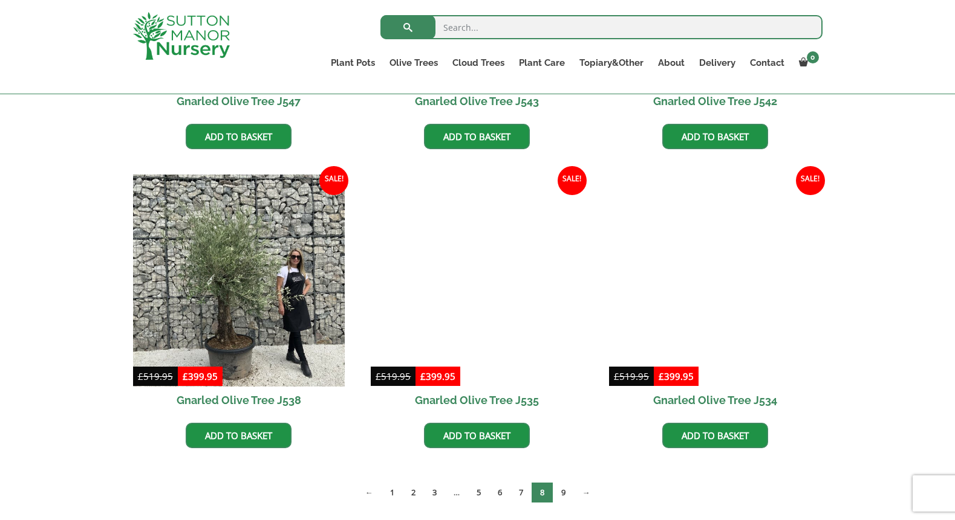
scroll to position [1723, 0]
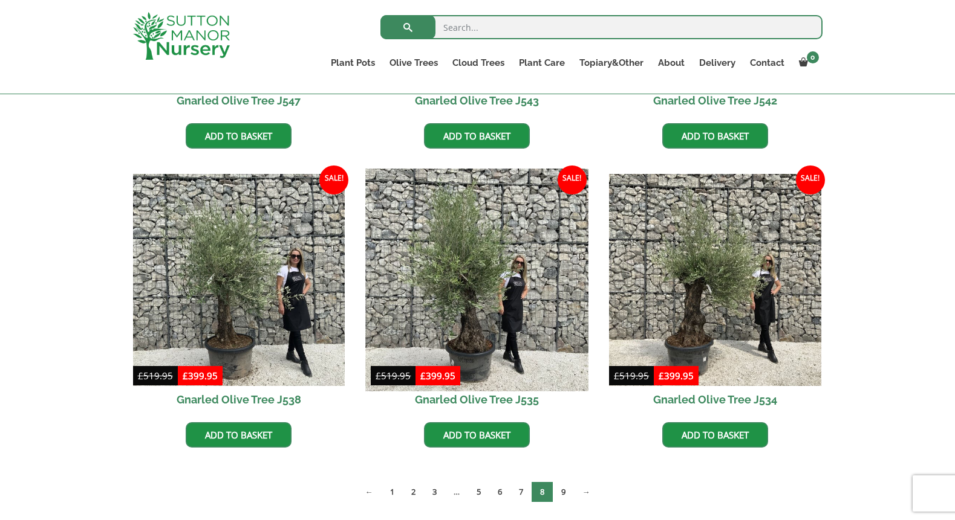
click at [476, 306] on img at bounding box center [477, 280] width 222 height 222
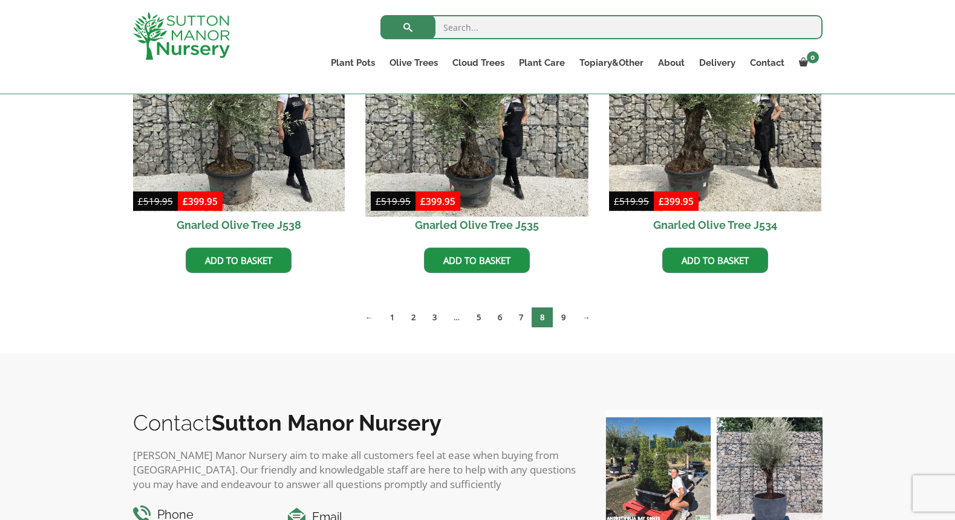
scroll to position [1902, 0]
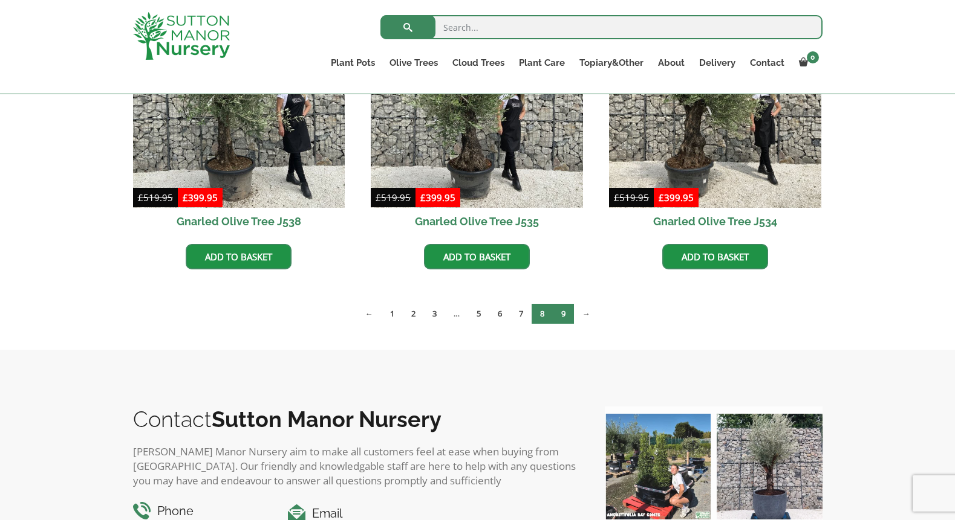
click at [566, 317] on link "9" at bounding box center [563, 314] width 21 height 20
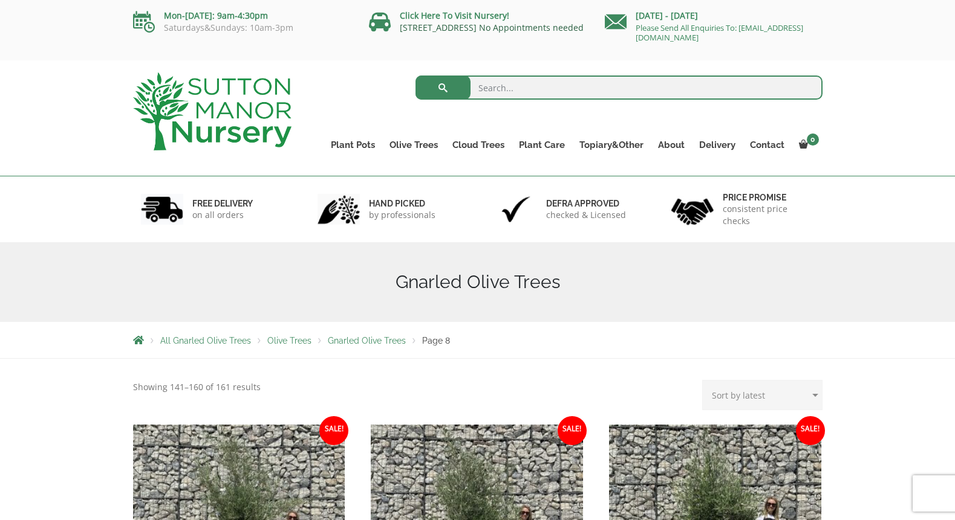
scroll to position [0, 0]
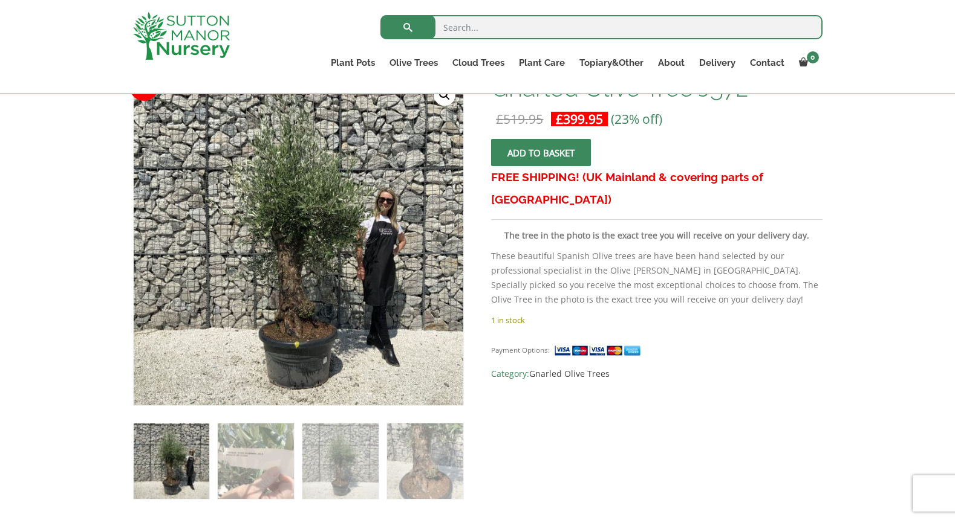
scroll to position [204, 0]
click at [174, 480] on img at bounding box center [172, 461] width 76 height 76
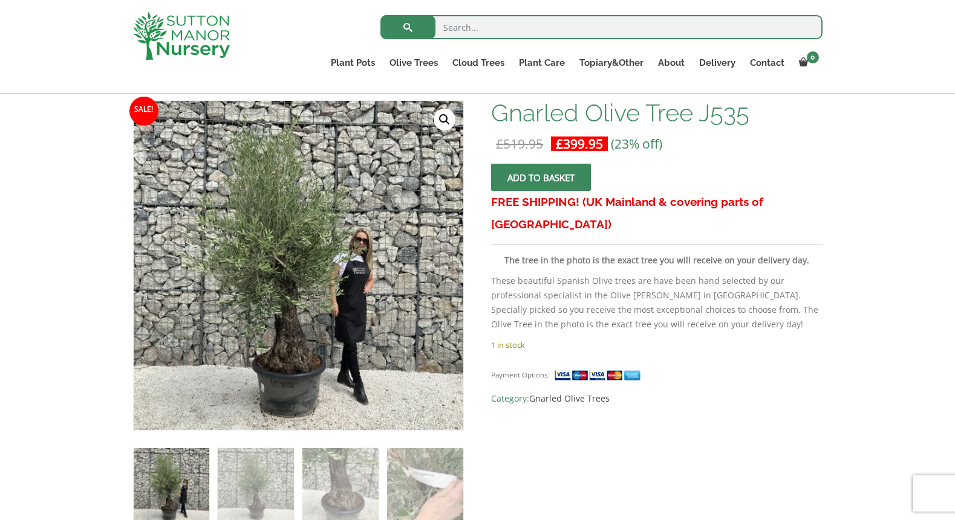
scroll to position [191, 0]
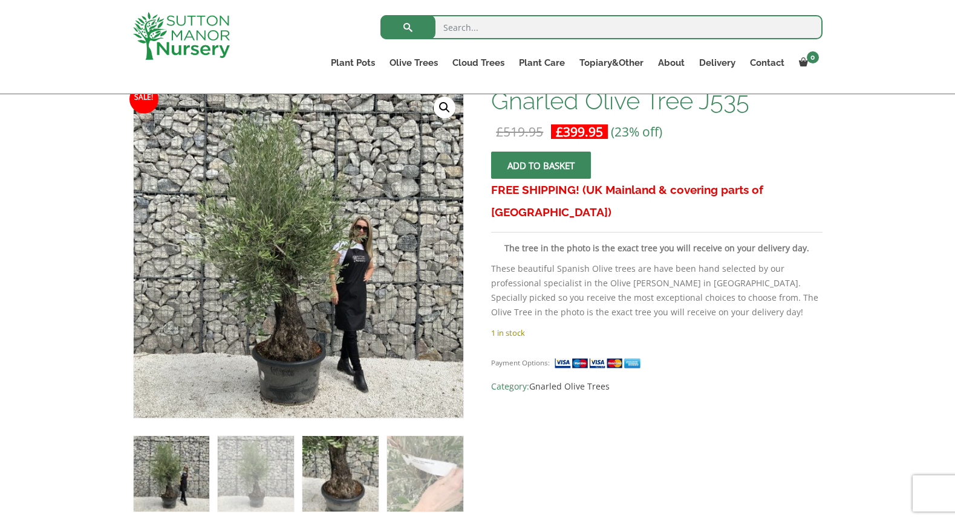
click at [341, 484] on img at bounding box center [340, 474] width 76 height 76
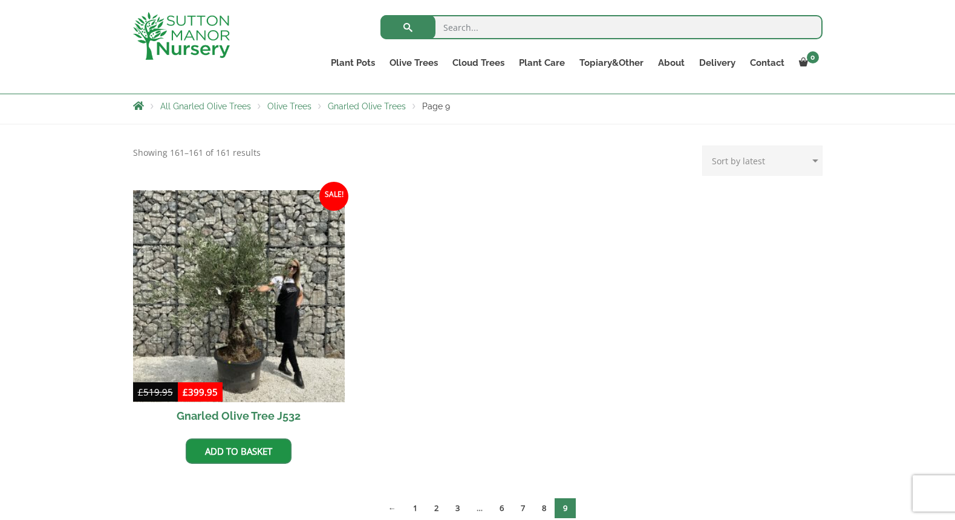
scroll to position [214, 0]
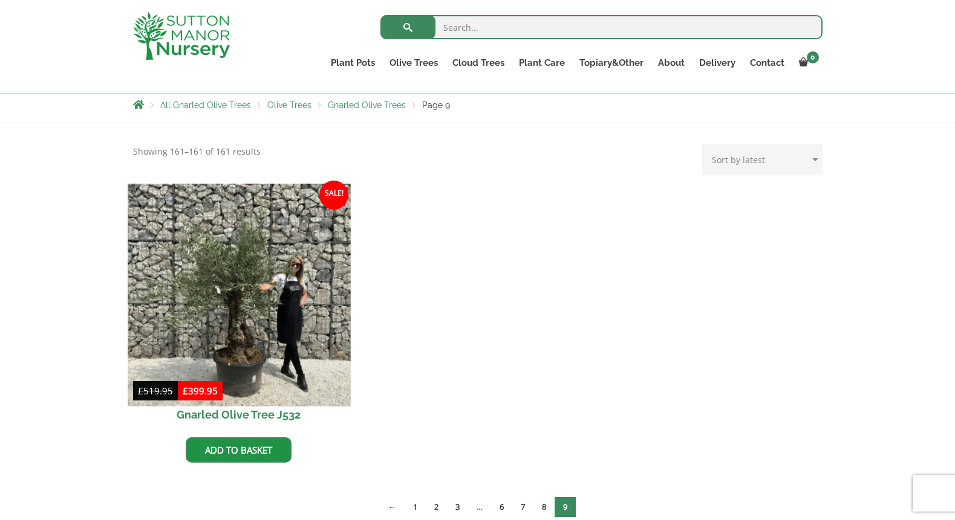
click at [239, 331] on img at bounding box center [239, 295] width 222 height 222
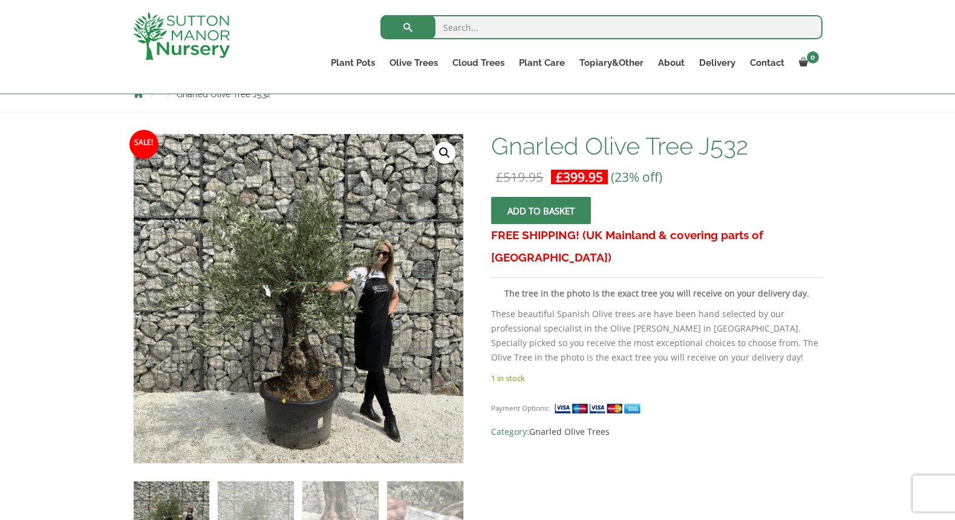
scroll to position [193, 0]
